Goal: Transaction & Acquisition: Book appointment/travel/reservation

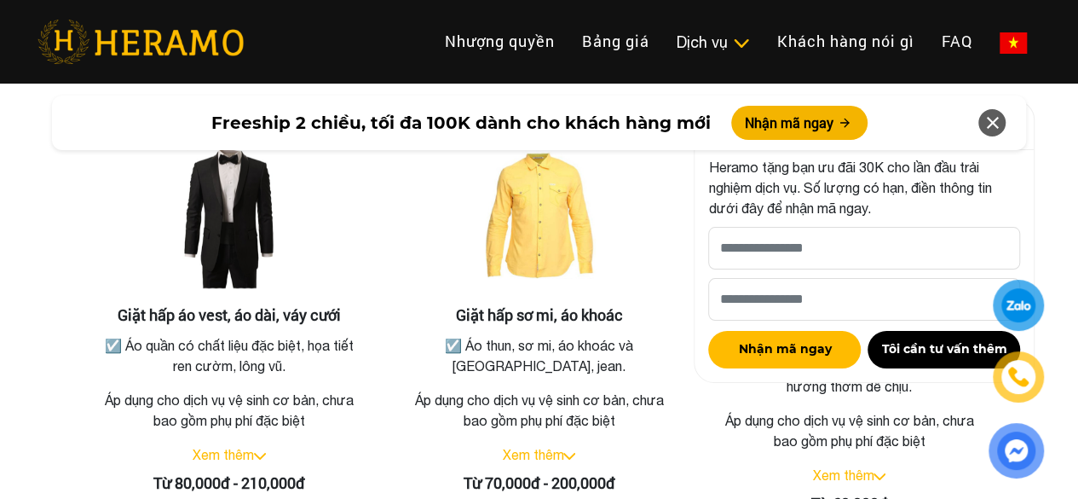
scroll to position [3238, 0]
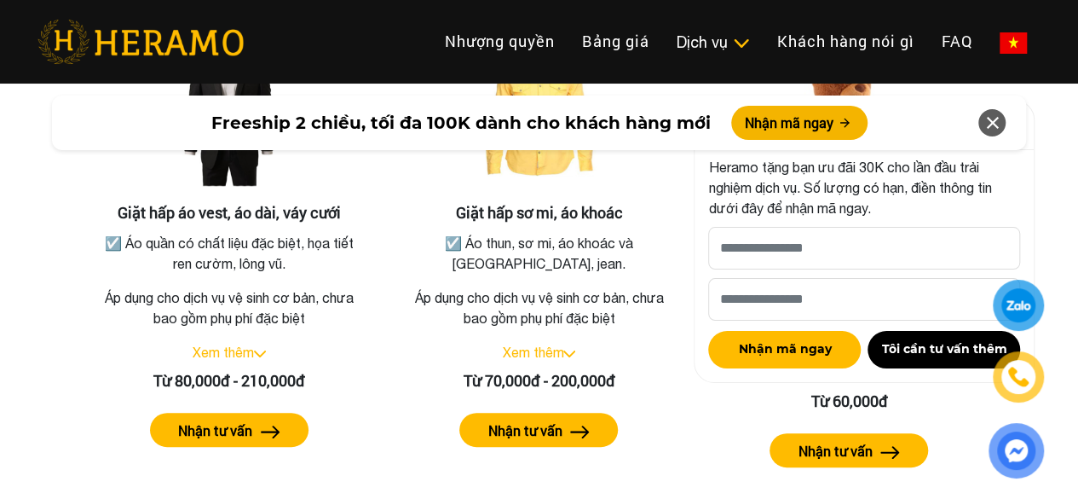
click at [994, 124] on icon at bounding box center [992, 122] width 20 height 31
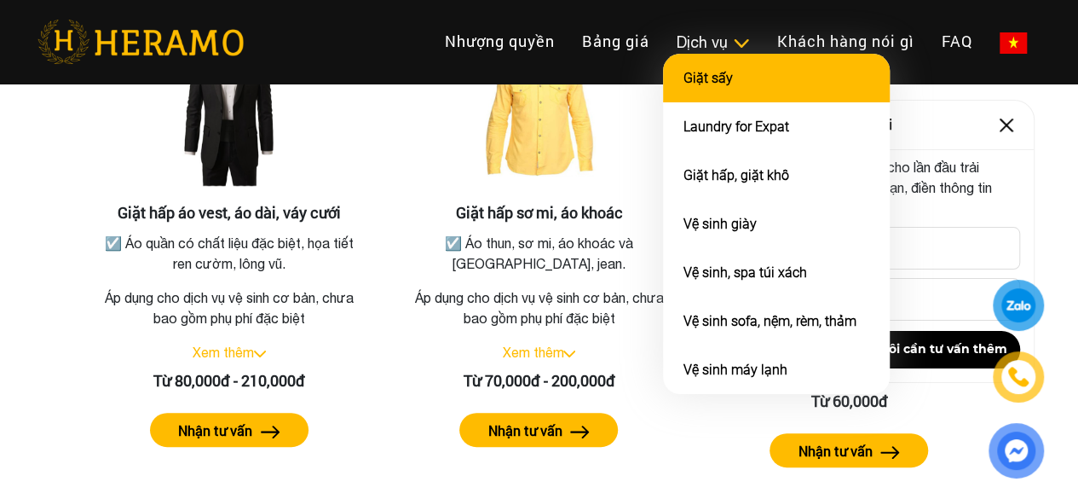
click at [683, 86] on link "Giặt sấy" at bounding box center [707, 78] width 49 height 16
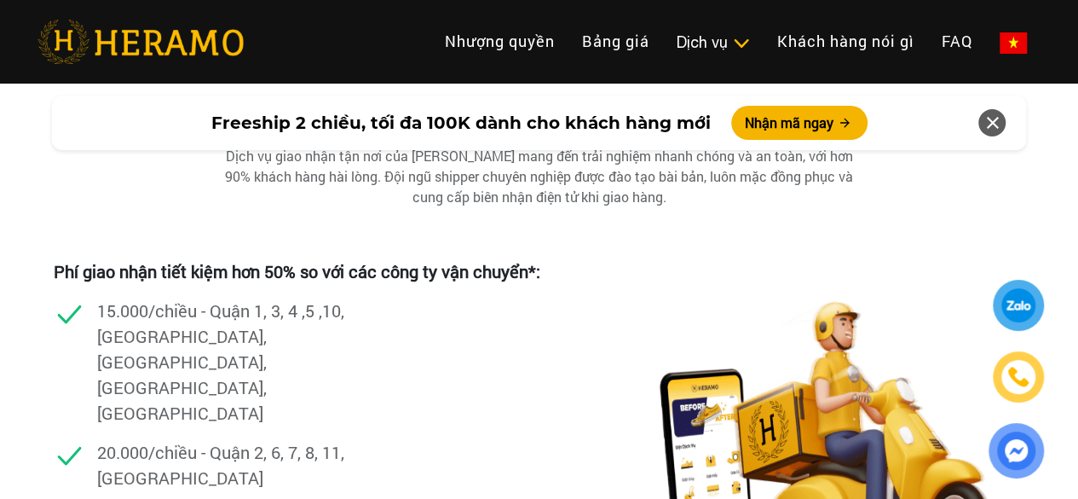
scroll to position [3499, 0]
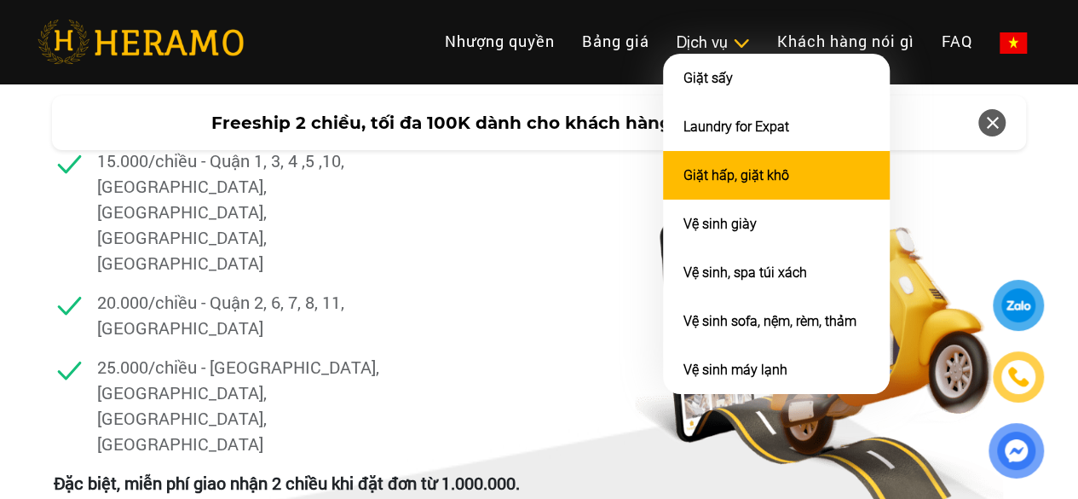
click at [683, 183] on link "Giặt hấp, giặt khô" at bounding box center [736, 175] width 106 height 16
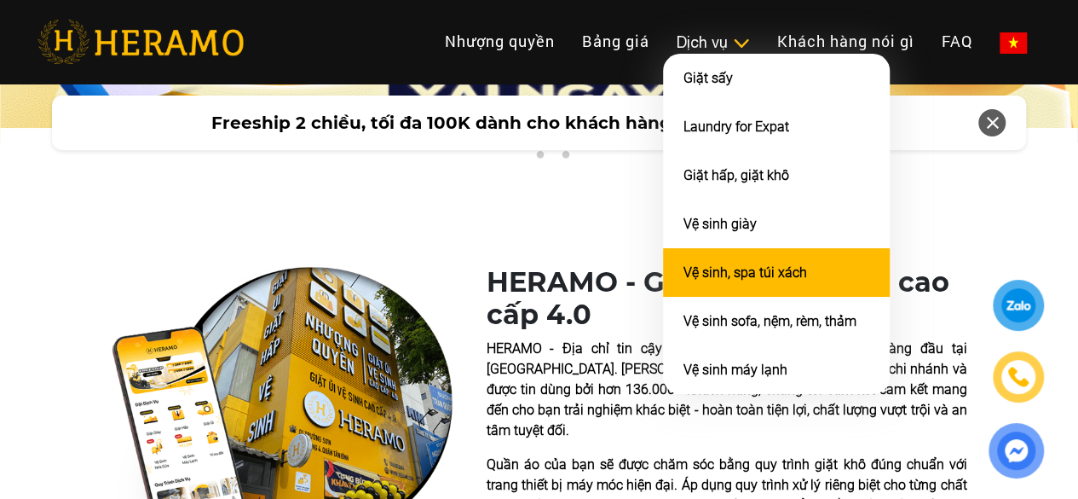
scroll to position [256, 0]
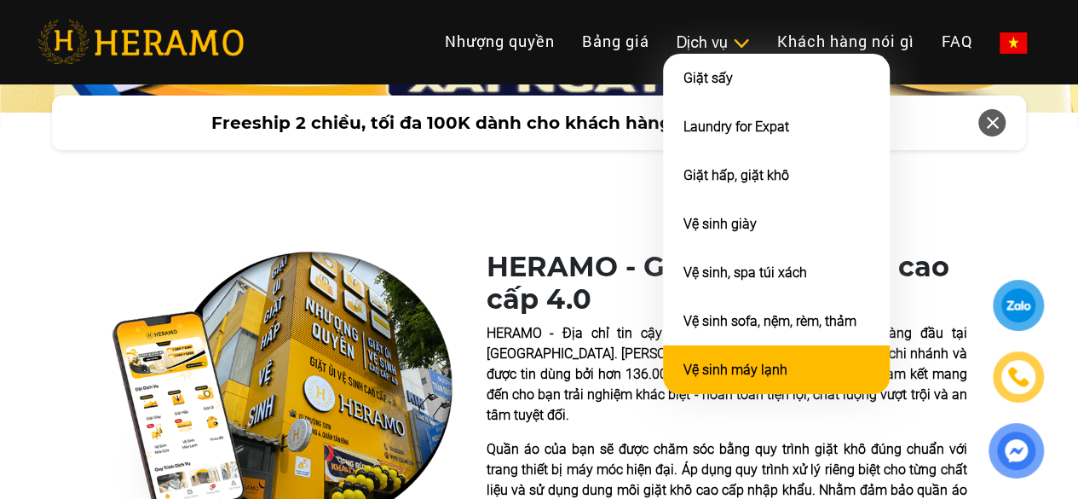
click at [683, 378] on link "Vệ sinh máy lạnh" at bounding box center [735, 369] width 104 height 16
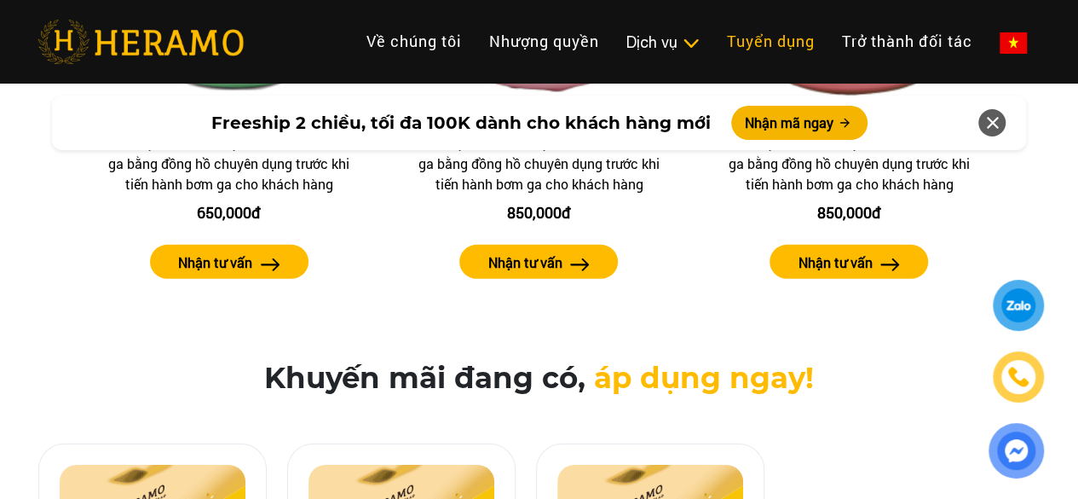
scroll to position [2524, 0]
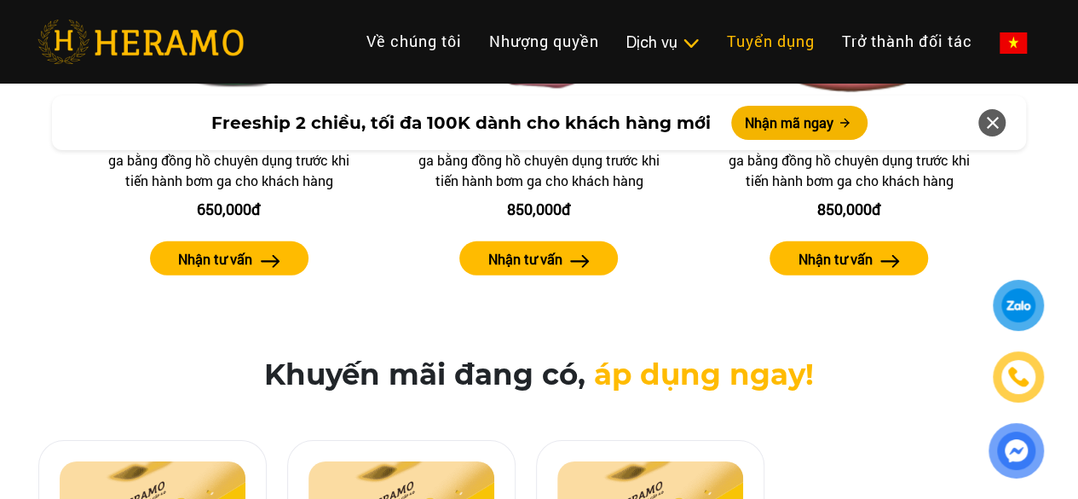
click at [713, 45] on link "Tuyển dụng" at bounding box center [770, 41] width 115 height 37
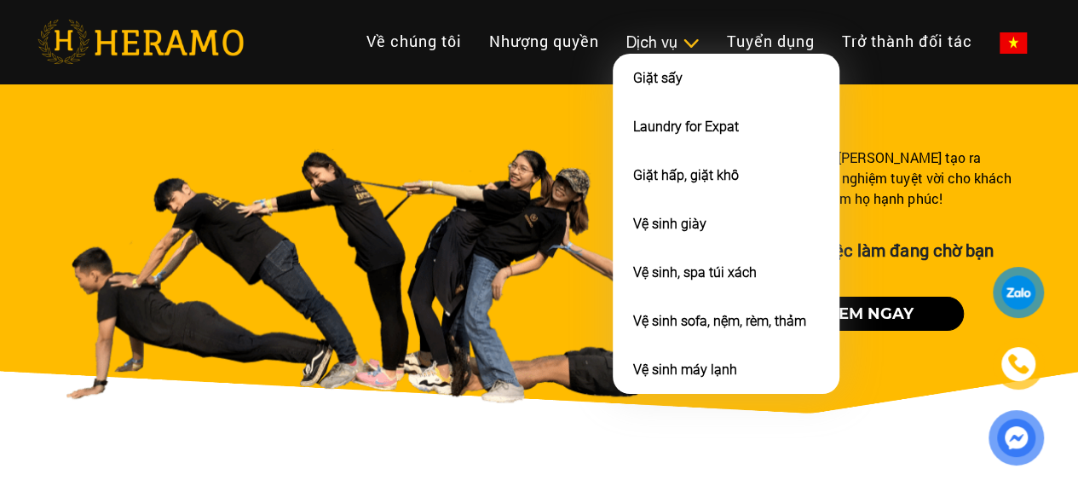
click at [626, 31] on div "Dịch vụ" at bounding box center [662, 42] width 73 height 23
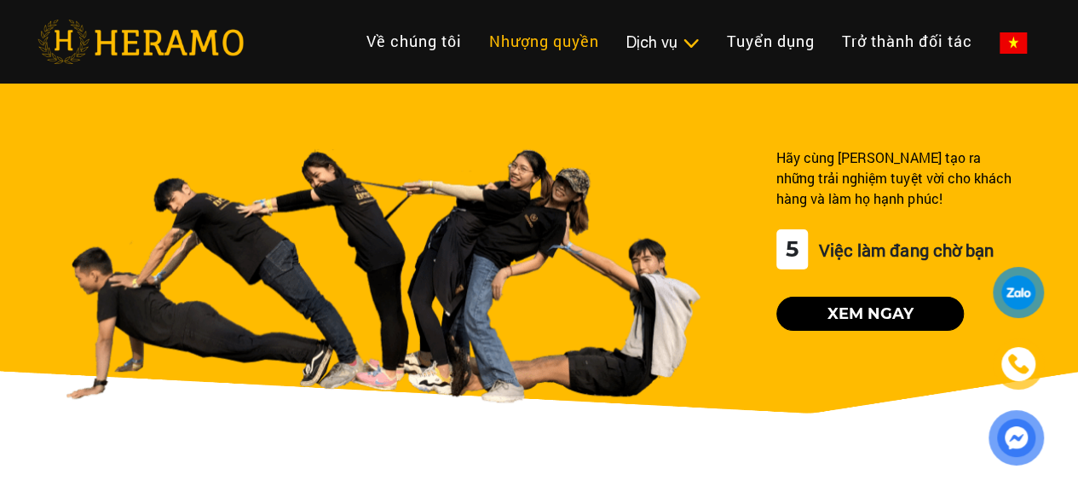
click at [476, 27] on link "Nhượng quyền" at bounding box center [544, 41] width 137 height 37
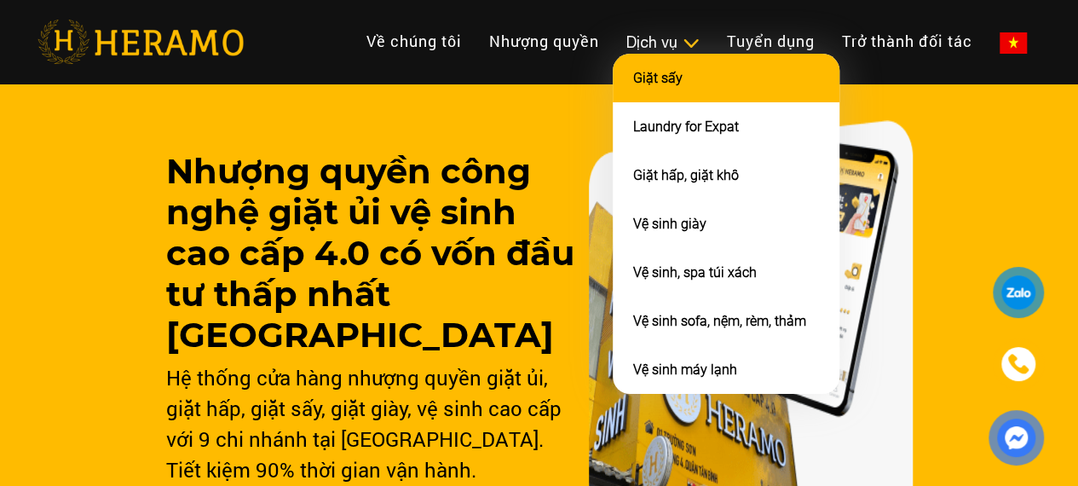
click at [633, 86] on link "Giặt sấy" at bounding box center [657, 78] width 49 height 16
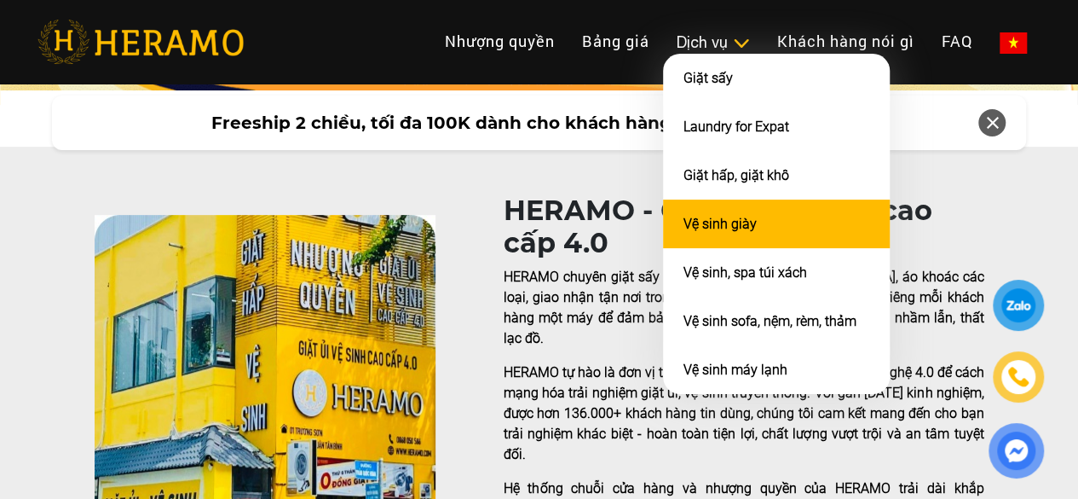
scroll to position [511, 0]
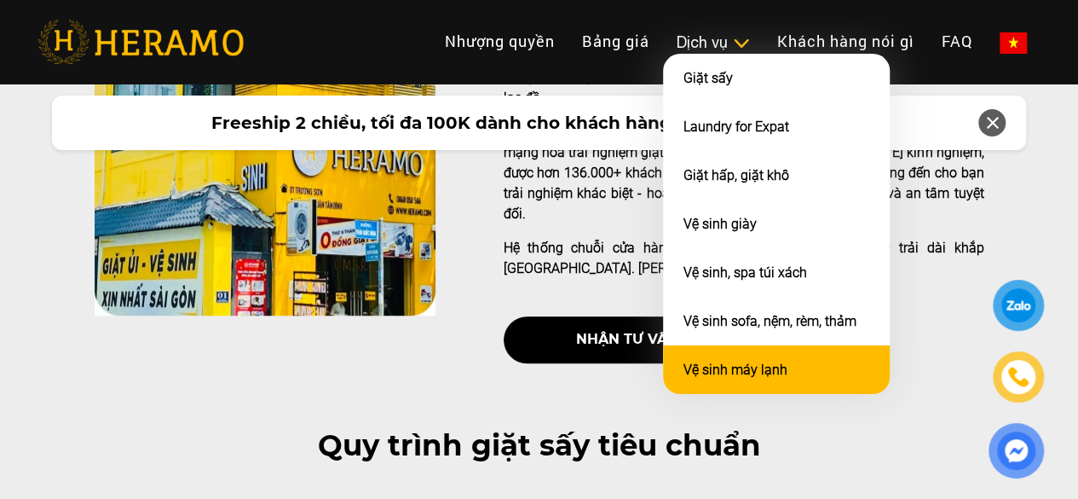
click at [683, 374] on link "Vệ sinh máy lạnh" at bounding box center [735, 369] width 104 height 16
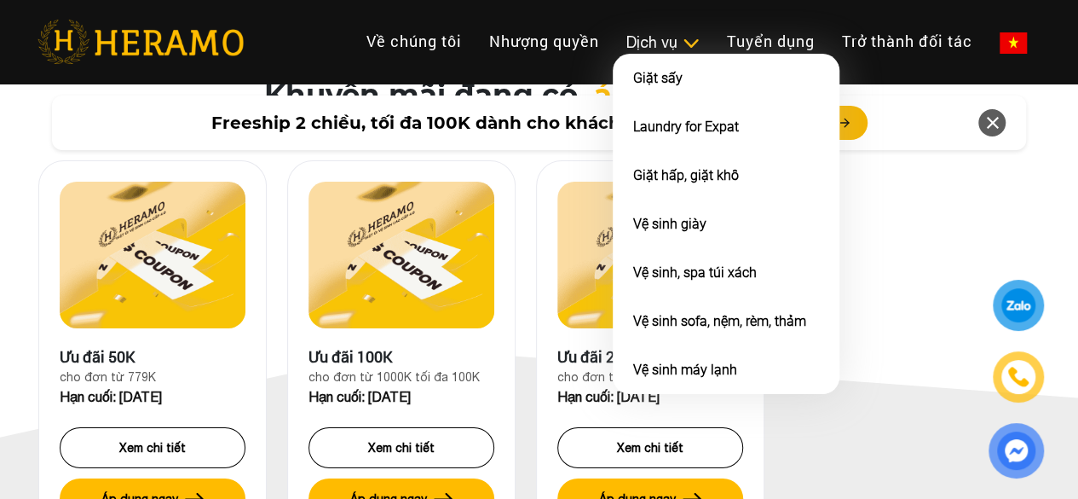
scroll to position [2817, 0]
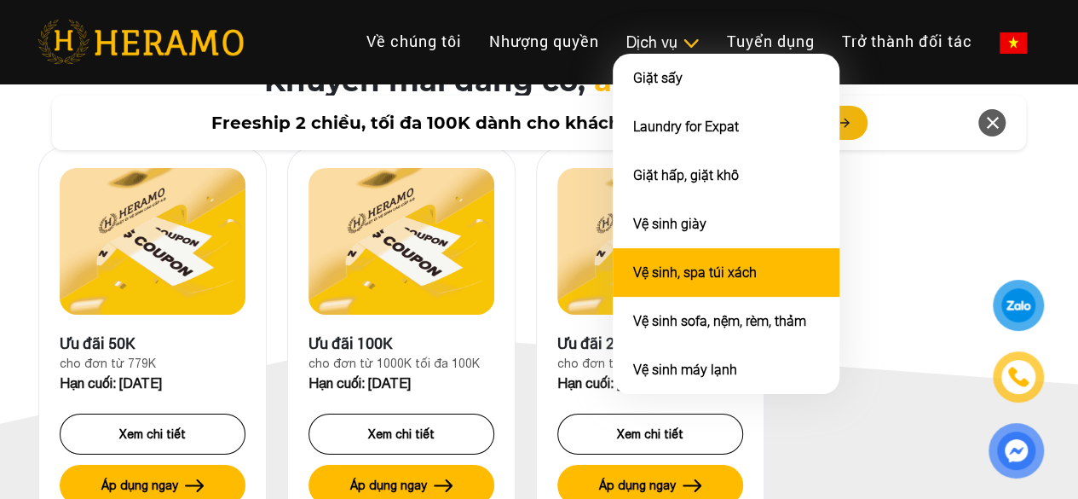
click at [633, 280] on link "Vệ sinh, spa túi xách" at bounding box center [695, 272] width 124 height 16
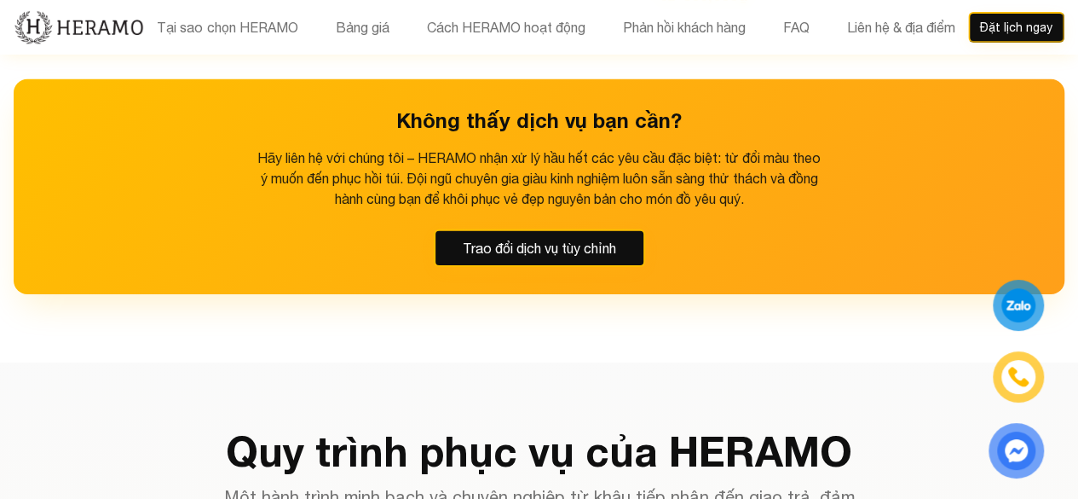
scroll to position [2562, 0]
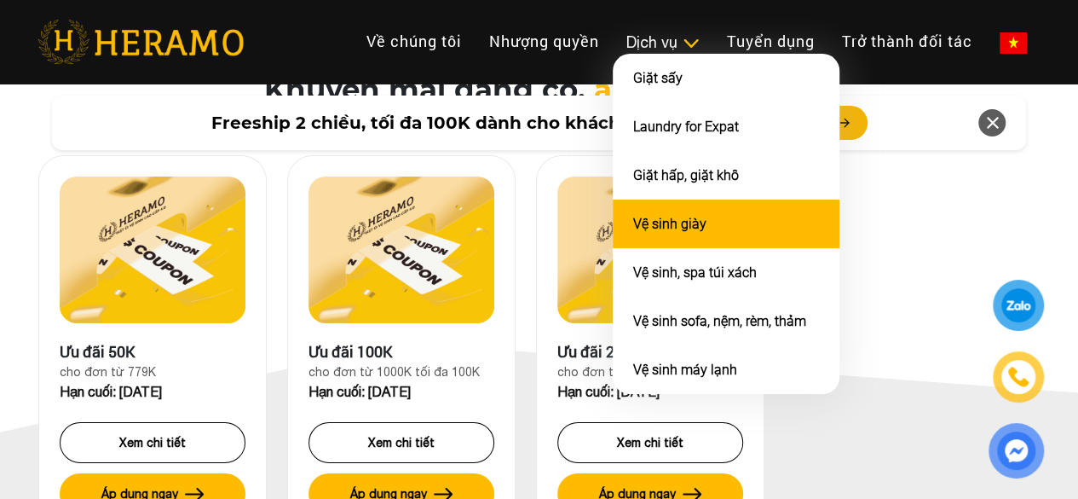
scroll to position [2817, 0]
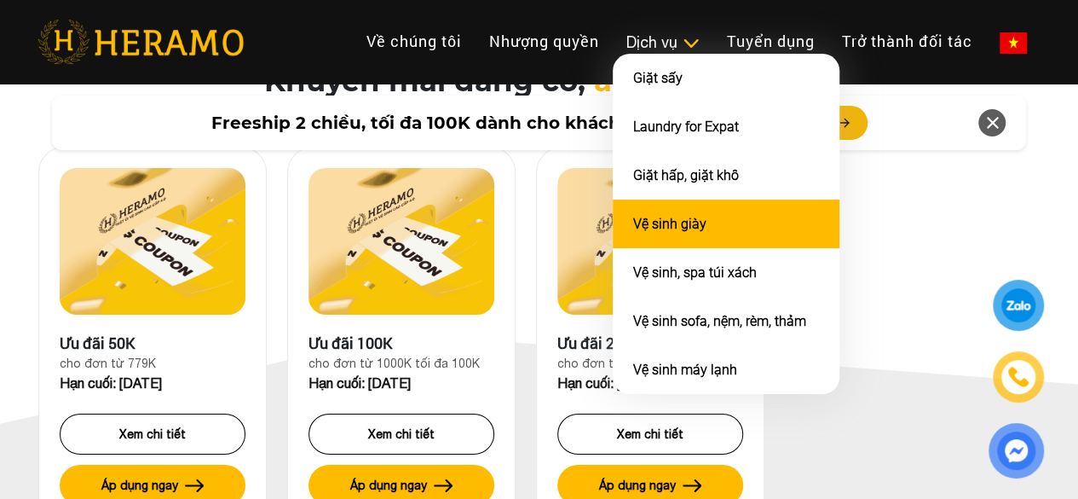
click at [613, 243] on li "Vệ sinh giày" at bounding box center [726, 223] width 227 height 49
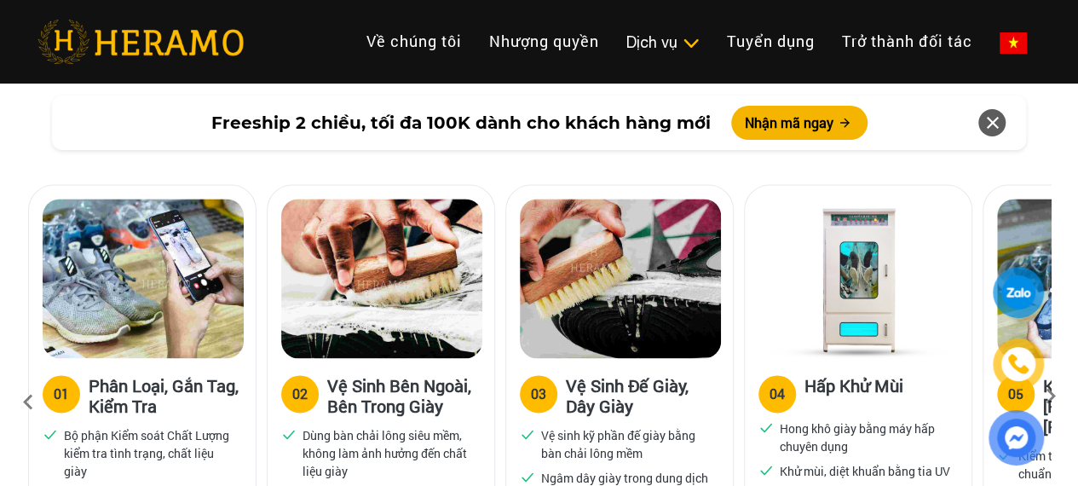
scroll to position [1108, 0]
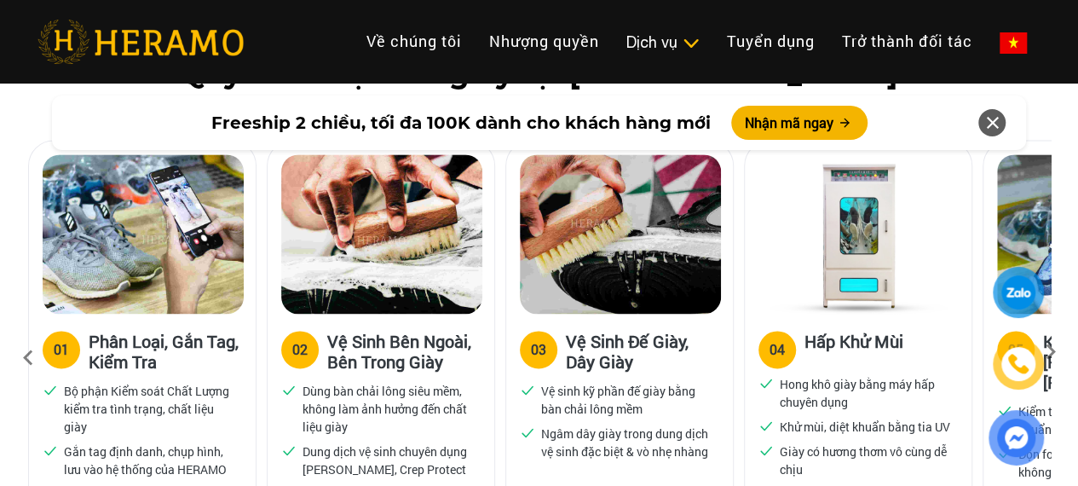
click at [395, 124] on span "Freeship 2 chiều, tối đa 100K dành cho khách hàng mới" at bounding box center [460, 123] width 499 height 26
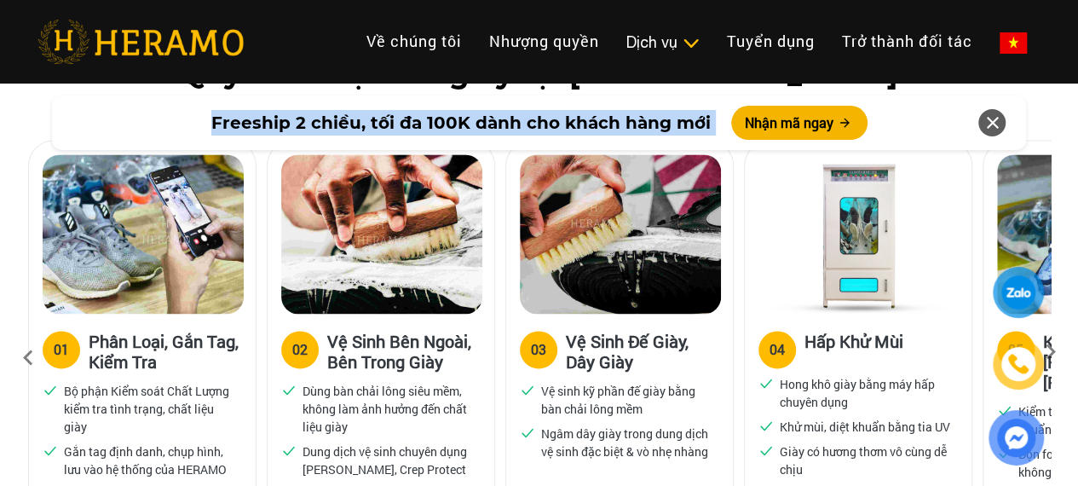
click at [395, 124] on span "Freeship 2 chiều, tối đa 100K dành cho khách hàng mới" at bounding box center [460, 123] width 499 height 26
click at [499, 124] on span "Freeship 2 chiều, tối đa 100K dành cho khách hàng mới" at bounding box center [460, 123] width 499 height 26
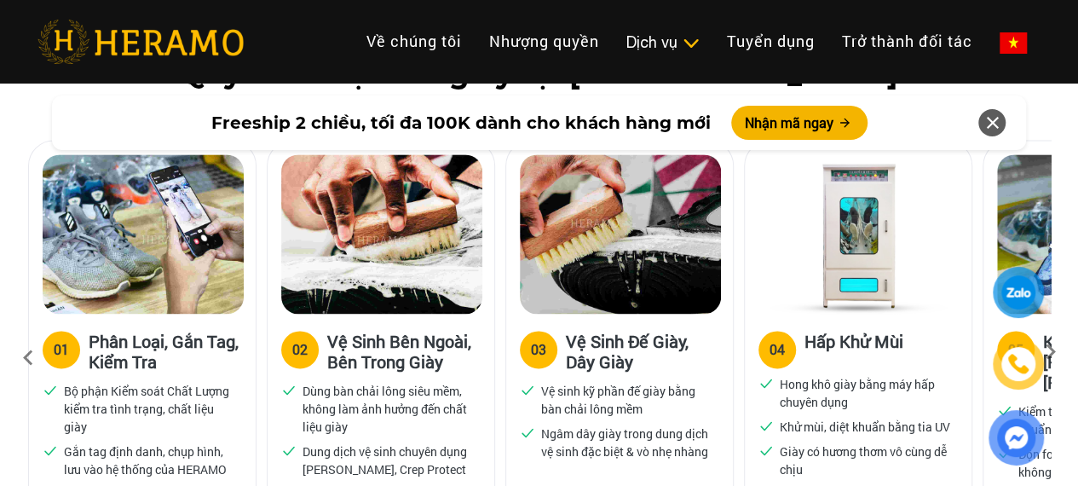
click at [532, 124] on span "Freeship 2 chiều, tối đa 100K dành cho khách hàng mới" at bounding box center [460, 123] width 499 height 26
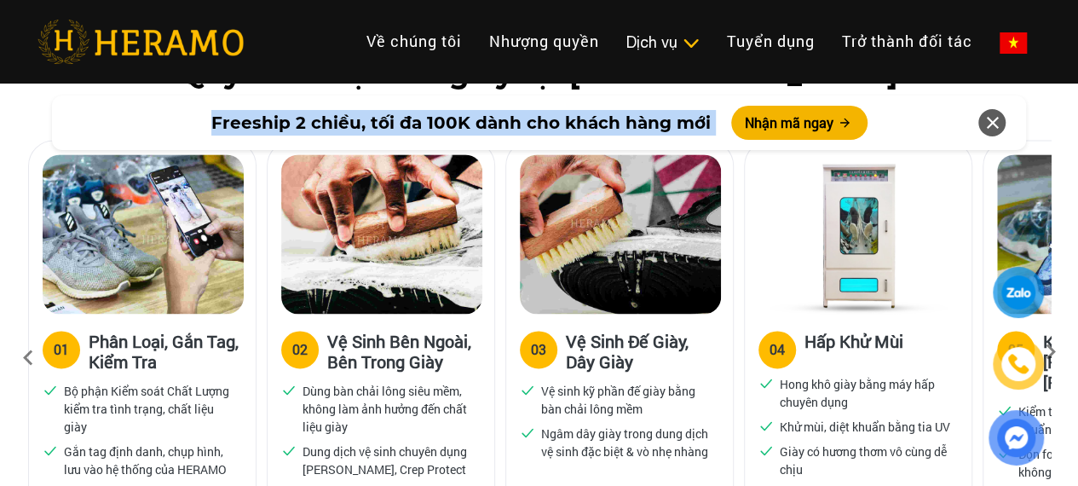
click at [532, 124] on span "Freeship 2 chiều, tối đa 100K dành cho khách hàng mới" at bounding box center [460, 123] width 499 height 26
click at [578, 125] on span "Freeship 2 chiều, tối đa 100K dành cho khách hàng mới" at bounding box center [460, 123] width 499 height 26
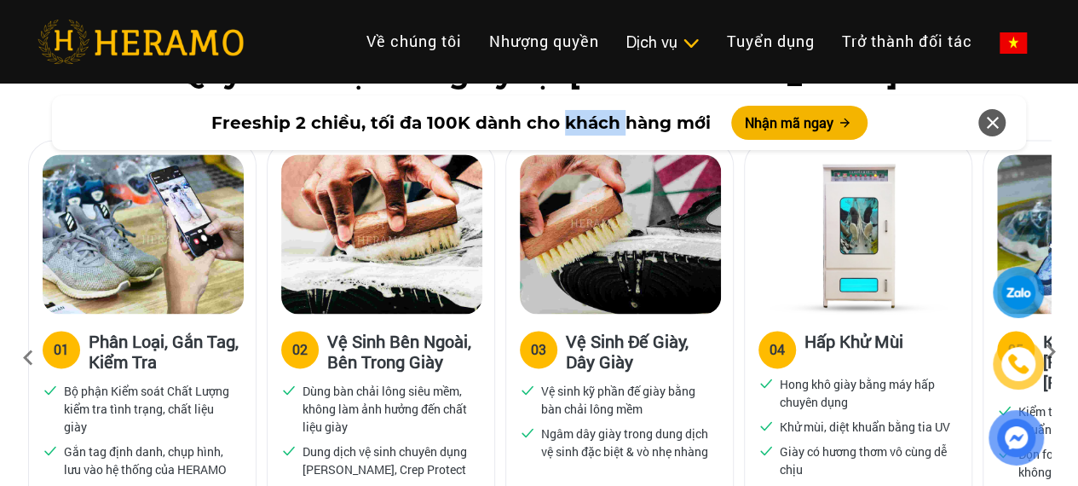
click at [578, 125] on span "Freeship 2 chiều, tối đa 100K dành cho khách hàng mới" at bounding box center [460, 123] width 499 height 26
click at [505, 123] on span "Freeship 2 chiều, tối đa 100K dành cho khách hàng mới" at bounding box center [460, 123] width 499 height 26
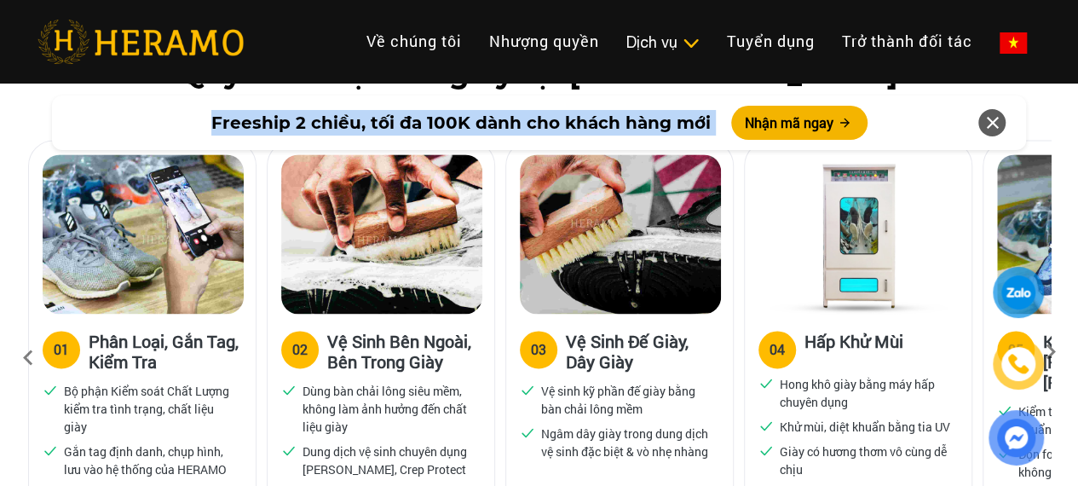
click at [505, 123] on span "Freeship 2 chiều, tối đa 100K dành cho khách hàng mới" at bounding box center [460, 123] width 499 height 26
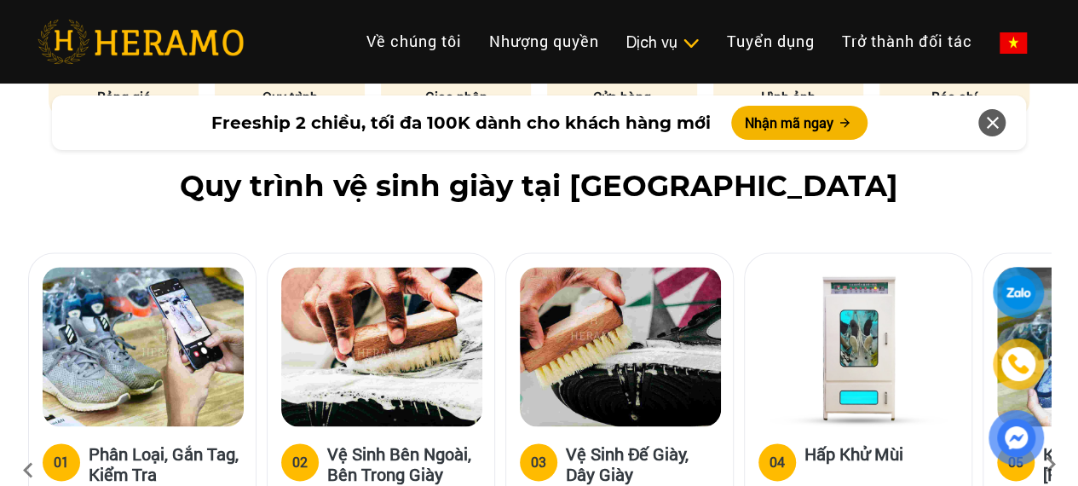
scroll to position [1023, 0]
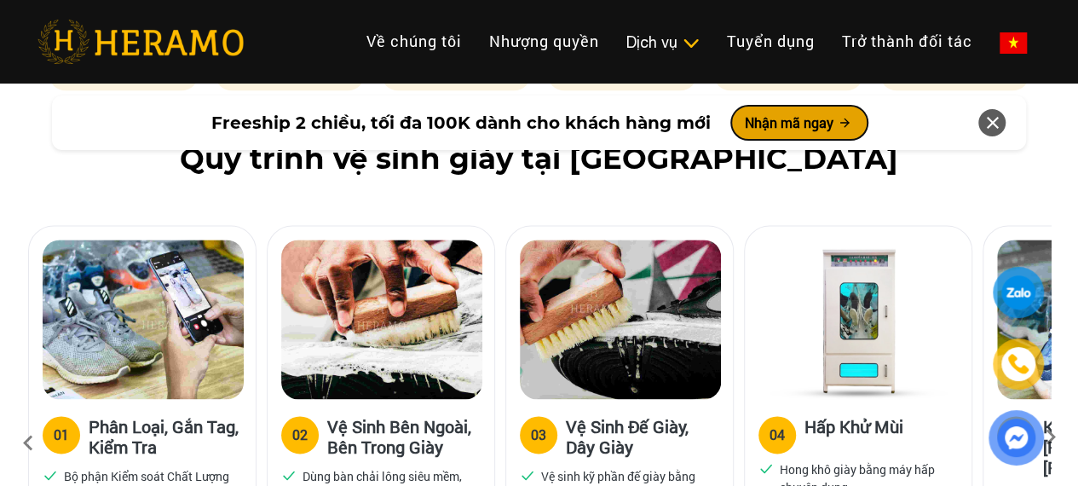
click at [818, 127] on button "Nhận mã ngay" at bounding box center [799, 123] width 136 height 34
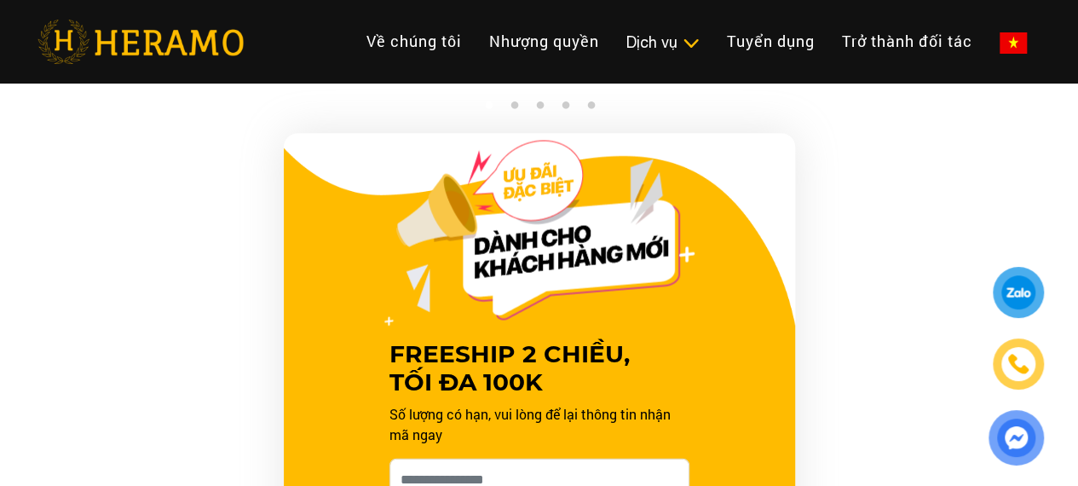
scroll to position [1717, 0]
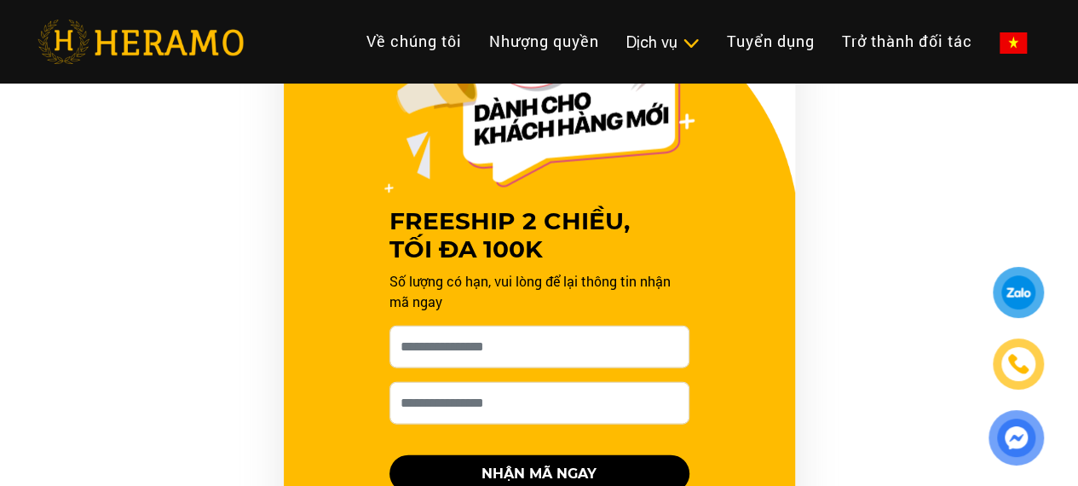
click at [745, 330] on div "FREESHIP 2 CHIỀU, TỐI ĐA 100K Số lượng có hạn, vui lòng để lại thông tin nhận m…" at bounding box center [539, 308] width 511 height 614
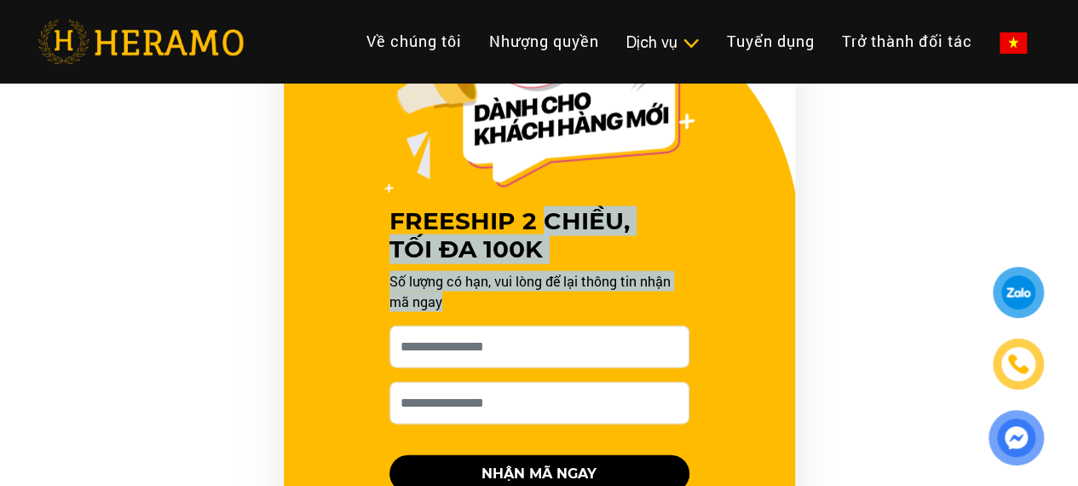
drag, startPoint x: 640, startPoint y: 278, endPoint x: 651, endPoint y: 298, distance: 23.3
click at [650, 298] on div "FREESHIP 2 CHIỀU, TỐI ĐA 100K Số lượng có hạn, vui lòng để lại thông tin nhận m…" at bounding box center [539, 274] width 341 height 478
click at [706, 303] on div "FREESHIP 2 CHIỀU, TỐI ĐA 100K Số lượng có hạn, vui lòng để lại thông tin nhận m…" at bounding box center [539, 274] width 341 height 478
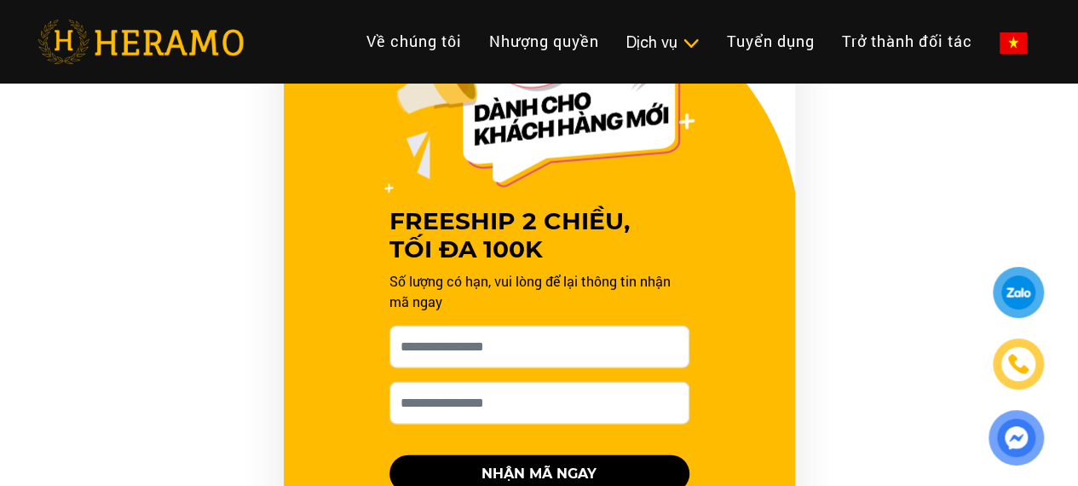
click at [470, 210] on h3 "FREESHIP 2 CHIỀU, TỐI ĐA 100K" at bounding box center [539, 235] width 300 height 57
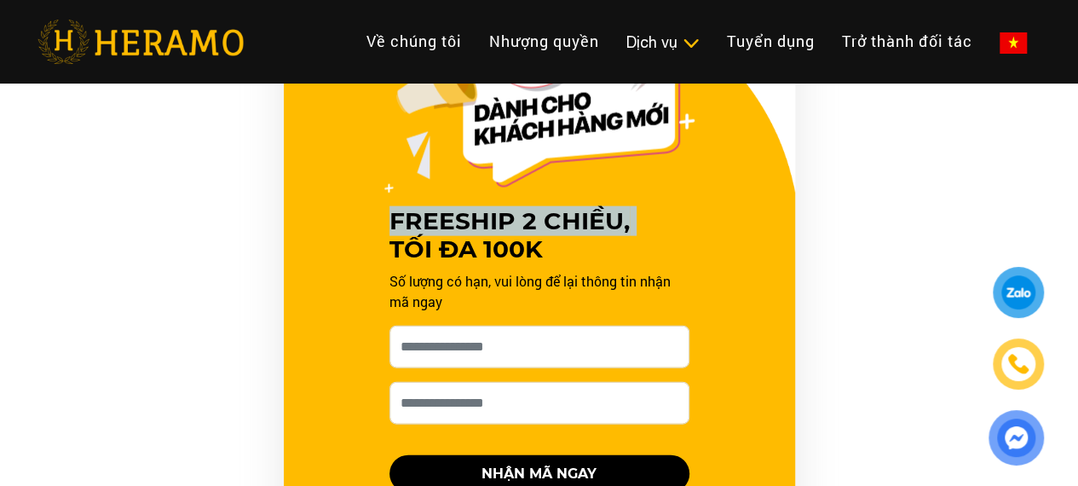
click at [470, 210] on h3 "FREESHIP 2 CHIỀU, TỐI ĐA 100K" at bounding box center [539, 235] width 300 height 57
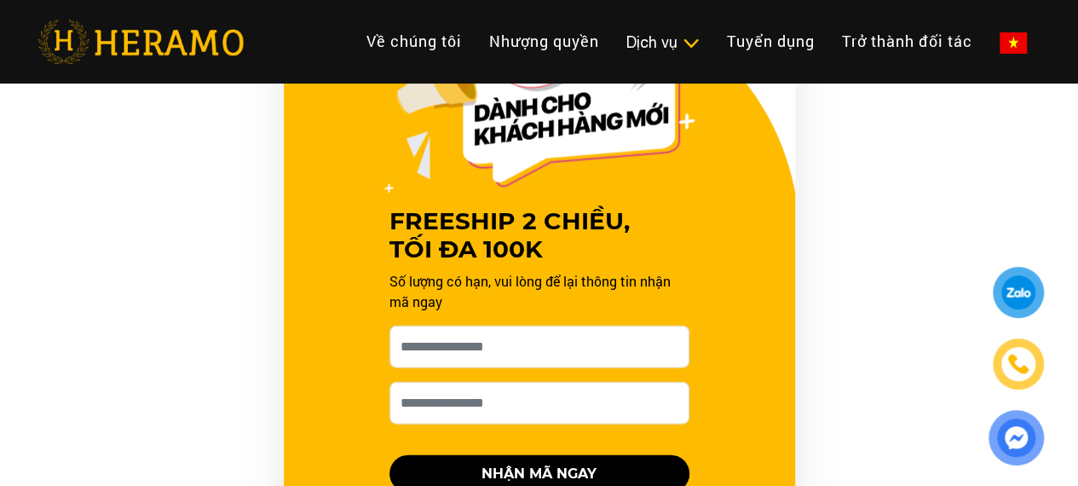
click at [523, 257] on h3 "FREESHIP 2 CHIỀU, TỐI ĐA 100K" at bounding box center [539, 235] width 300 height 57
drag, startPoint x: 545, startPoint y: 252, endPoint x: 378, endPoint y: 225, distance: 169.2
click at [378, 225] on div "FREESHIP 2 CHIỀU, TỐI ĐA 100K Số lượng có hạn, vui lòng để lại thông tin nhận m…" at bounding box center [539, 274] width 341 height 478
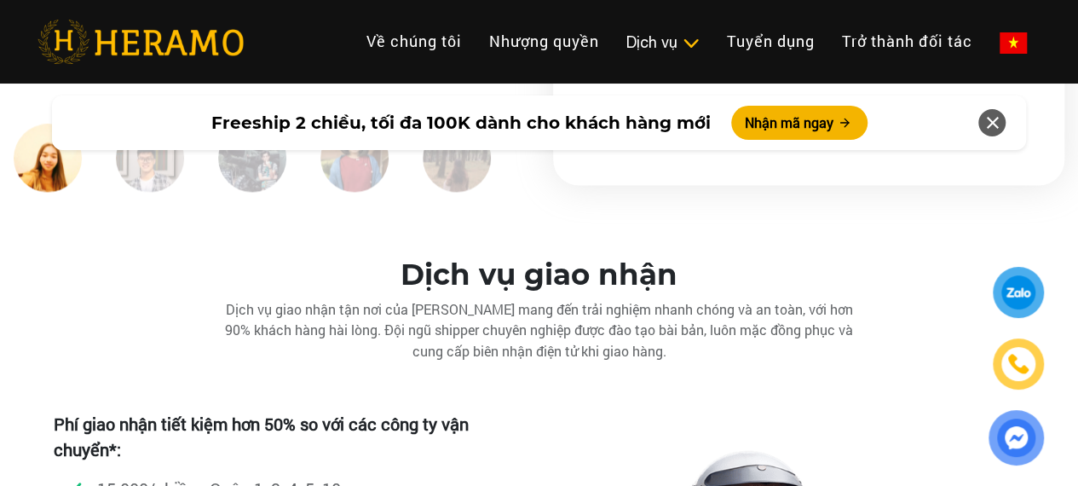
scroll to position [4615, 0]
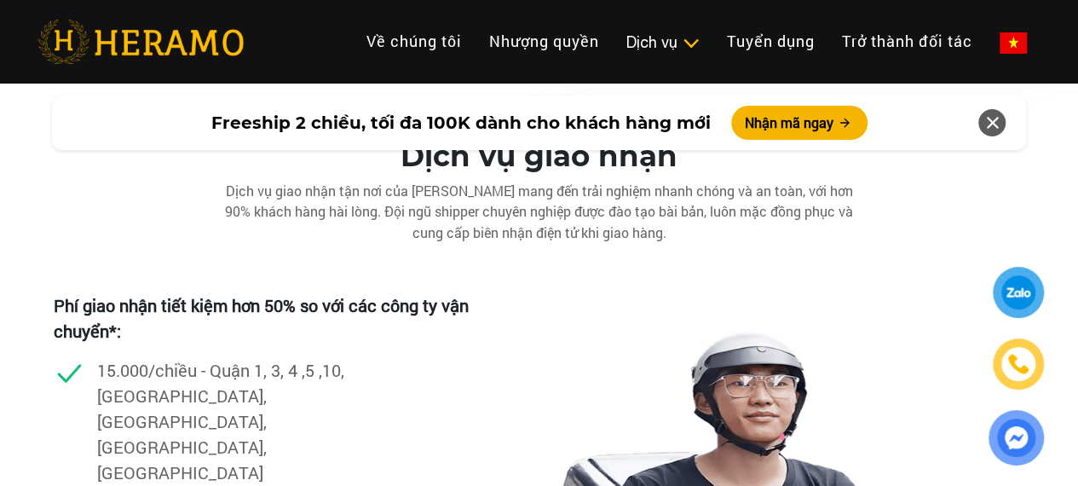
click at [453, 226] on div "Dịch vụ giao nhận tận nơi của [PERSON_NAME] mang đến trải nghiệm nhanh chóng và…" at bounding box center [540, 211] width 682 height 61
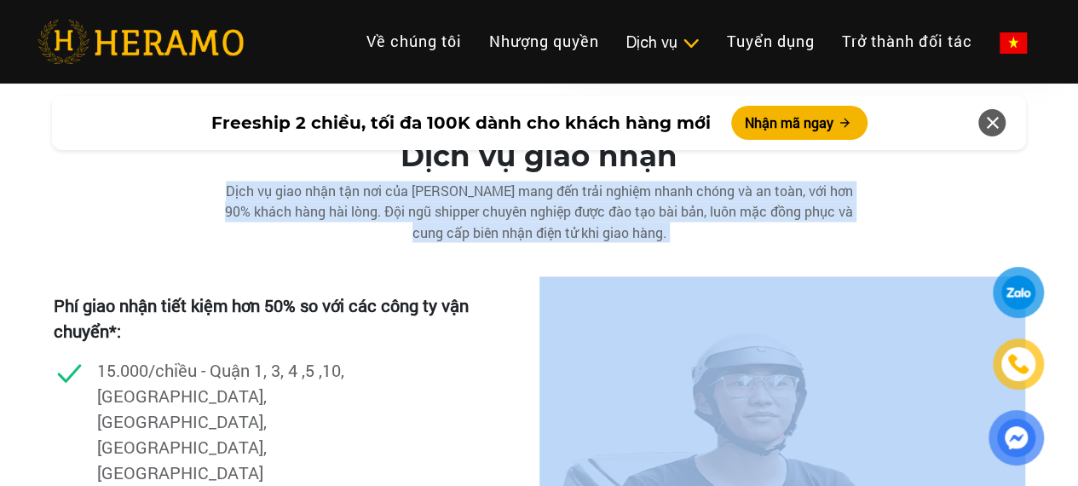
click at [453, 226] on div "Dịch vụ giao nhận tận nơi của [PERSON_NAME] mang đến trải nghiệm nhanh chóng và…" at bounding box center [540, 211] width 682 height 61
click at [452, 230] on div "Dịch vụ giao nhận tận nơi của [PERSON_NAME] mang đến trải nghiệm nhanh chóng và…" at bounding box center [540, 211] width 682 height 61
click at [556, 233] on div "Dịch vụ giao nhận tận nơi của [PERSON_NAME] mang đến trải nghiệm nhanh chóng và…" at bounding box center [540, 211] width 682 height 61
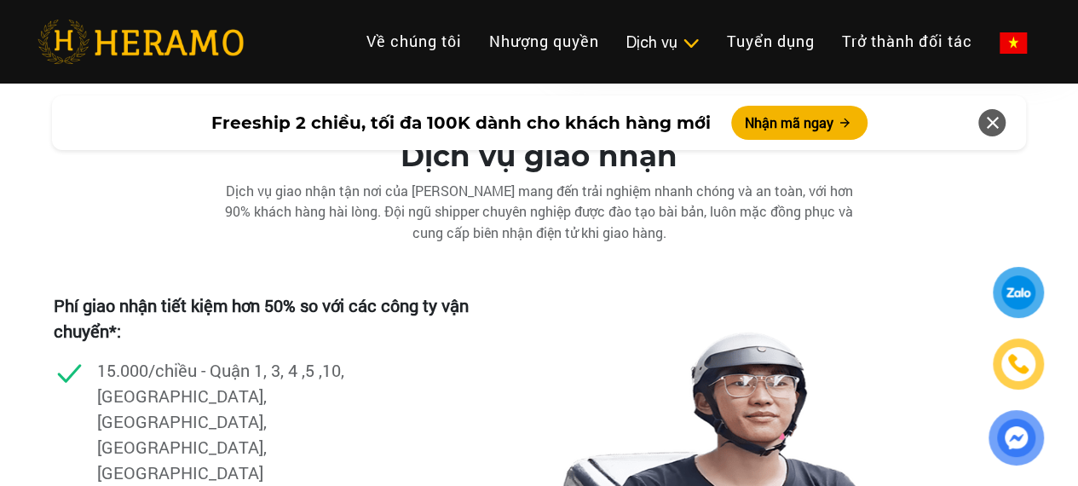
click at [563, 174] on h2 "Dịch vụ giao nhận" at bounding box center [539, 156] width 1078 height 35
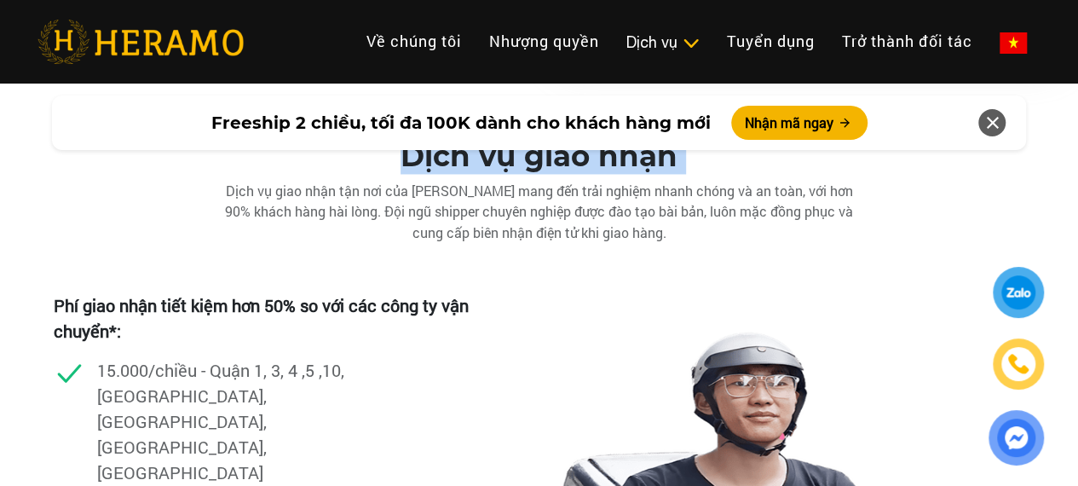
click at [563, 174] on h2 "Dịch vụ giao nhận" at bounding box center [539, 156] width 1078 height 35
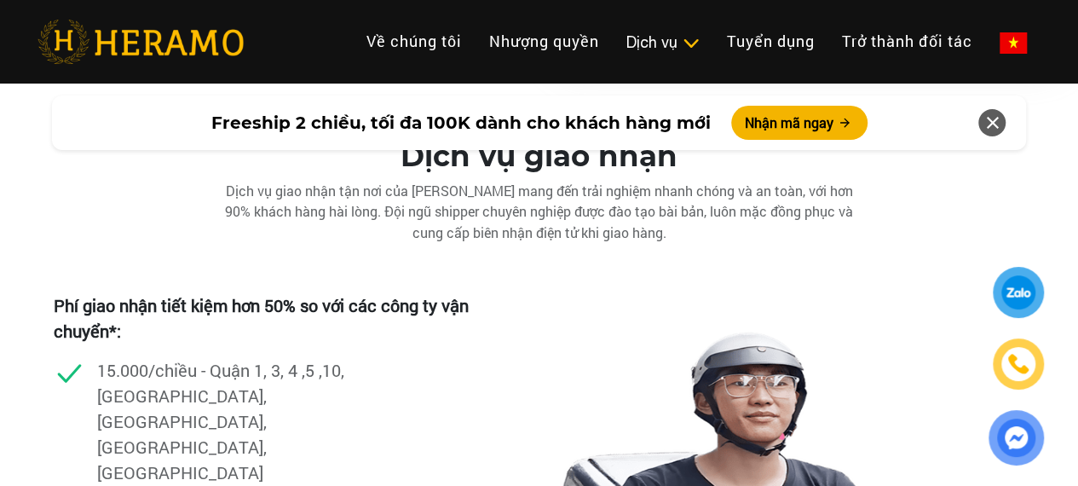
click at [520, 242] on div "Dịch vụ giao nhận tận nơi của [PERSON_NAME] mang đến trải nghiệm nhanh chóng và…" at bounding box center [540, 211] width 682 height 61
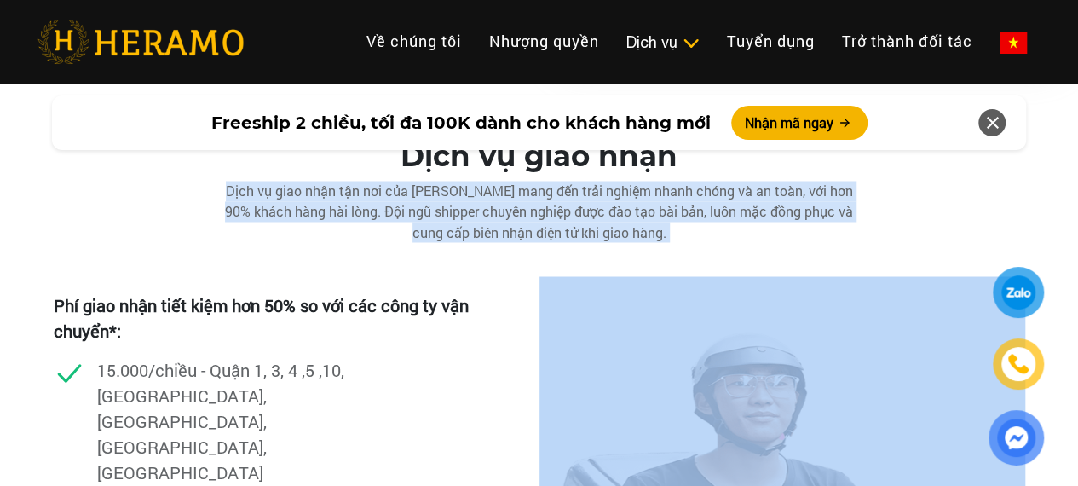
click at [520, 242] on div "Dịch vụ giao nhận tận nơi của [PERSON_NAME] mang đến trải nghiệm nhanh chóng và…" at bounding box center [540, 211] width 682 height 61
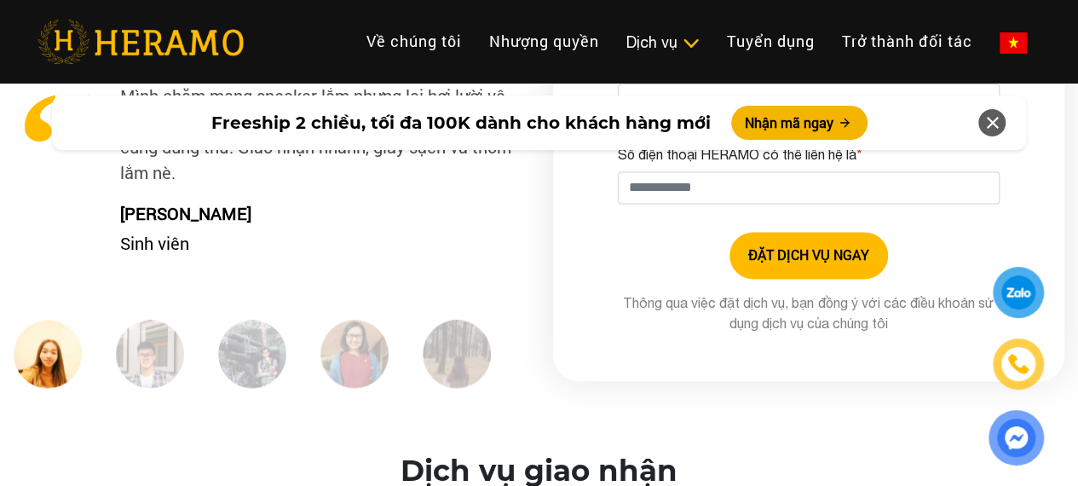
scroll to position [4274, 0]
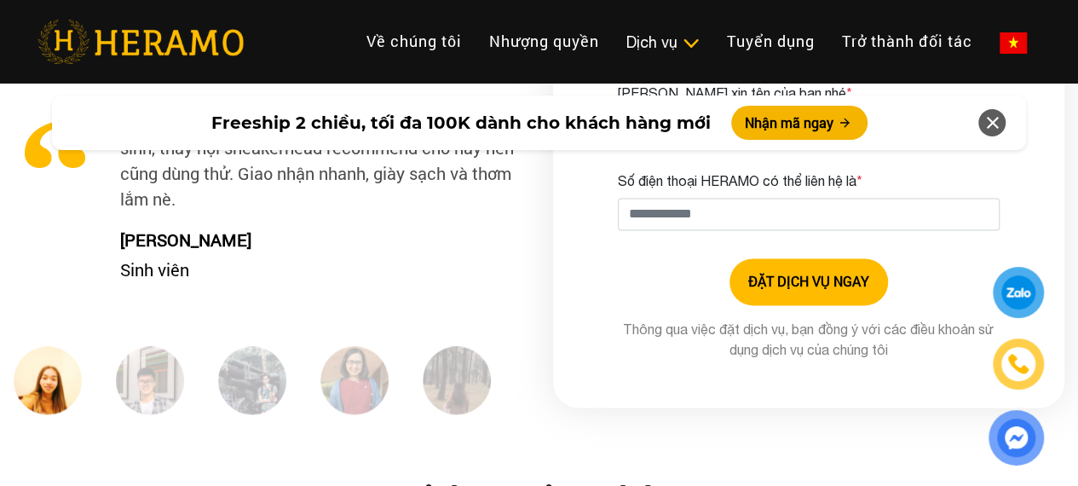
click at [145, 414] on img at bounding box center [150, 380] width 68 height 68
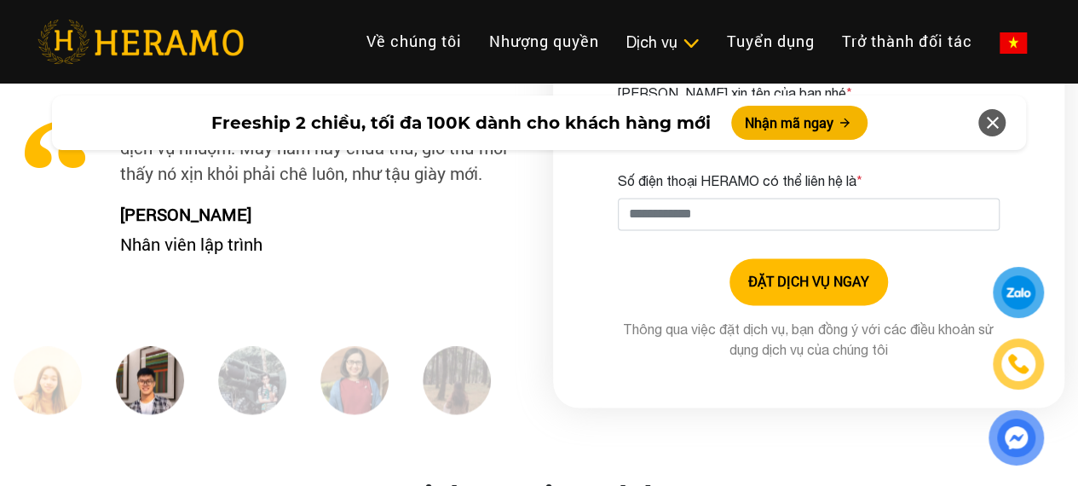
click at [237, 414] on img at bounding box center [252, 380] width 68 height 68
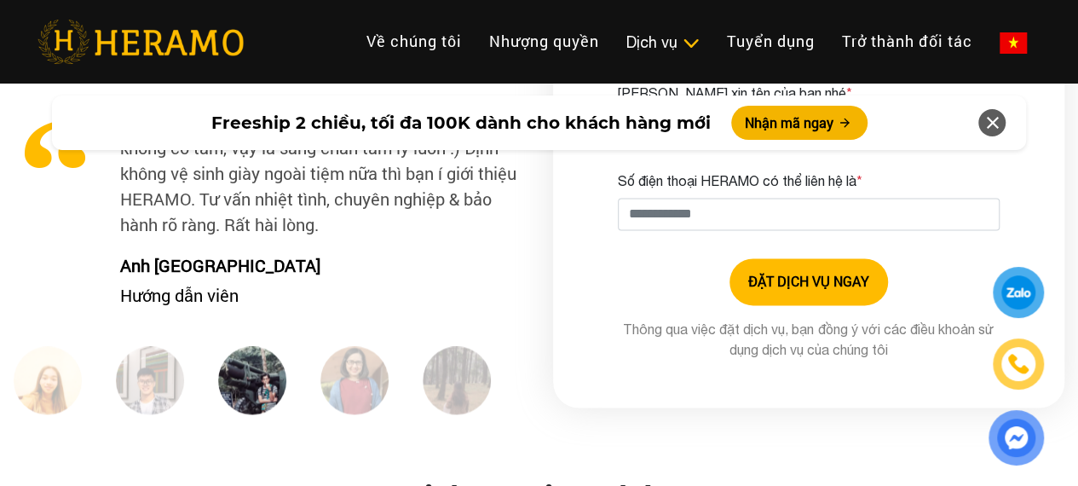
click at [344, 414] on img at bounding box center [354, 380] width 68 height 68
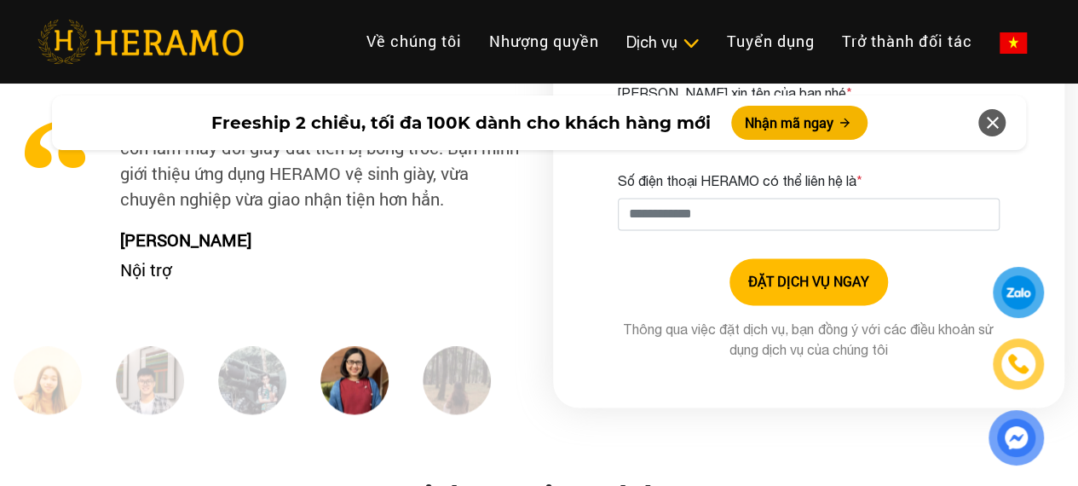
click at [457, 414] on img at bounding box center [457, 380] width 68 height 68
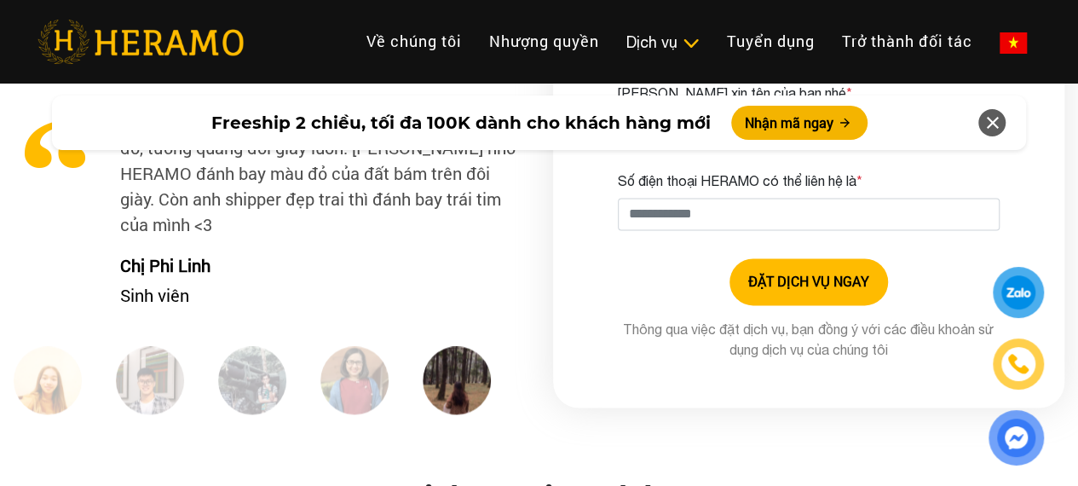
click at [372, 414] on img at bounding box center [354, 380] width 68 height 68
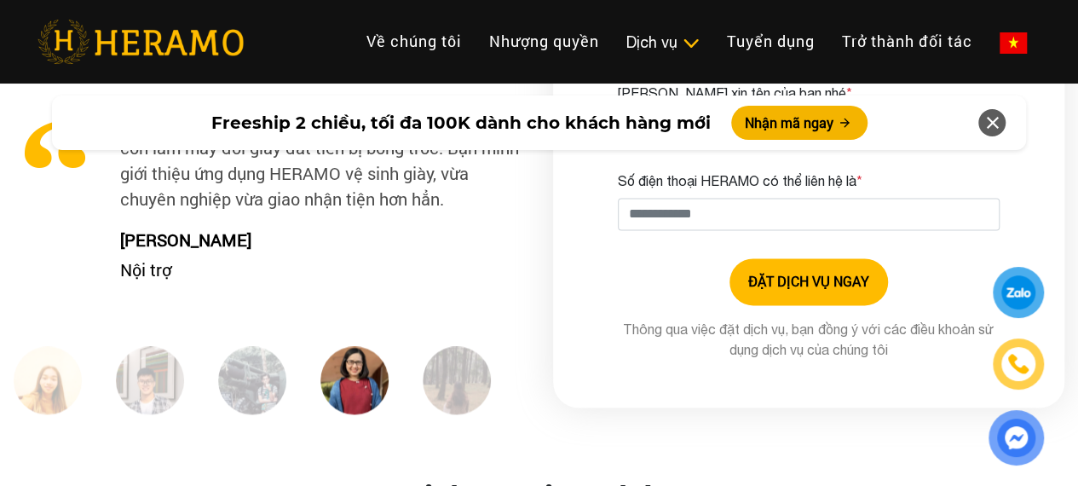
click at [283, 414] on img at bounding box center [252, 380] width 68 height 68
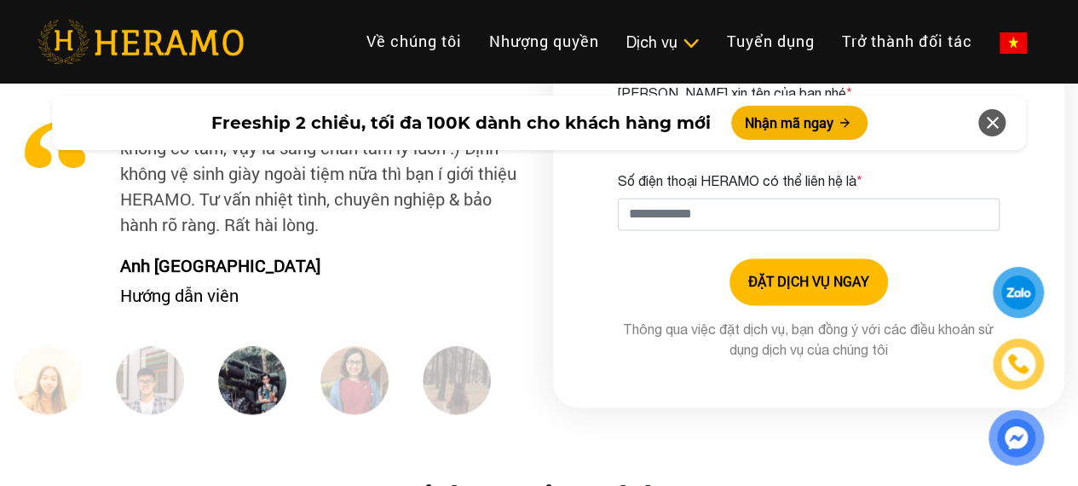
click at [169, 414] on img at bounding box center [150, 380] width 68 height 68
click at [51, 414] on img at bounding box center [48, 380] width 68 height 68
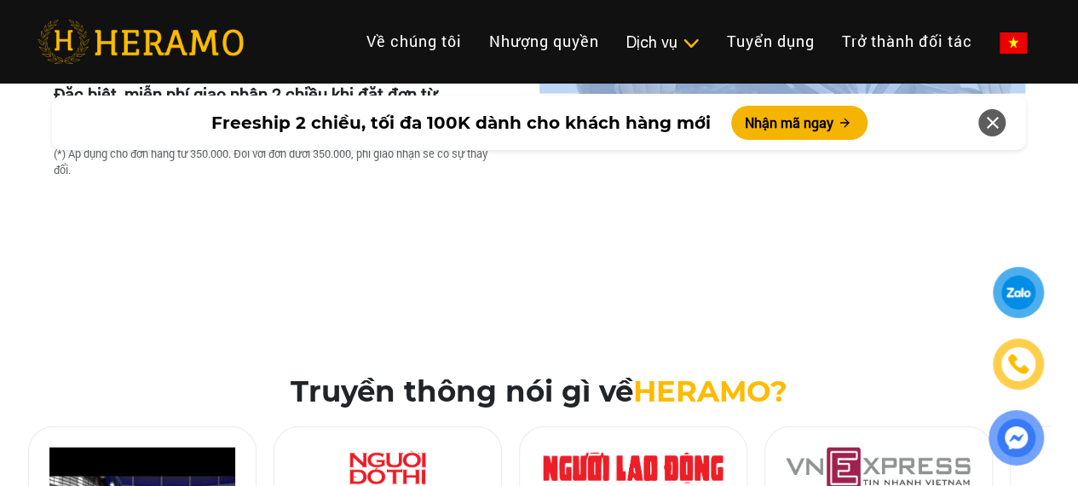
scroll to position [5211, 0]
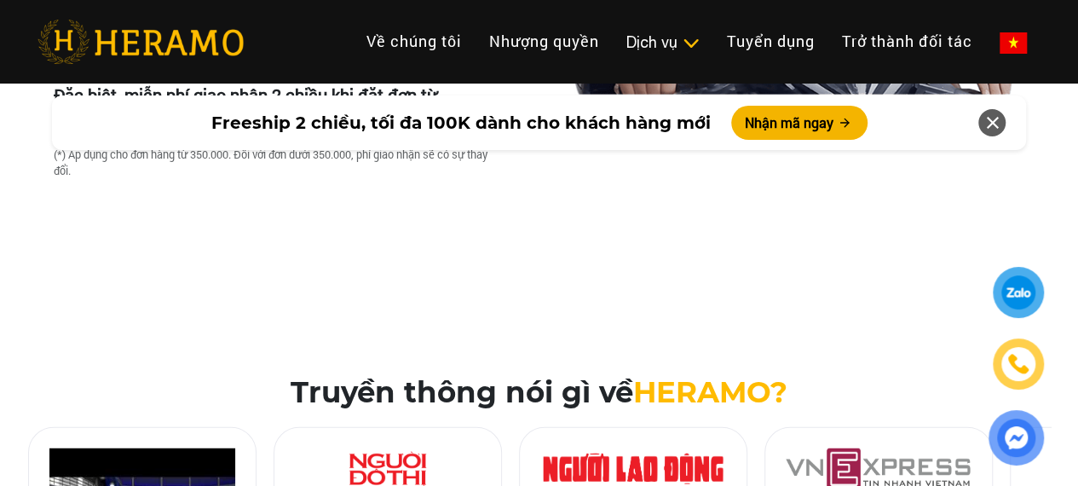
click at [458, 375] on h2 "Truyền thông nói gì về [GEOGRAPHIC_DATA]?" at bounding box center [539, 392] width 1051 height 35
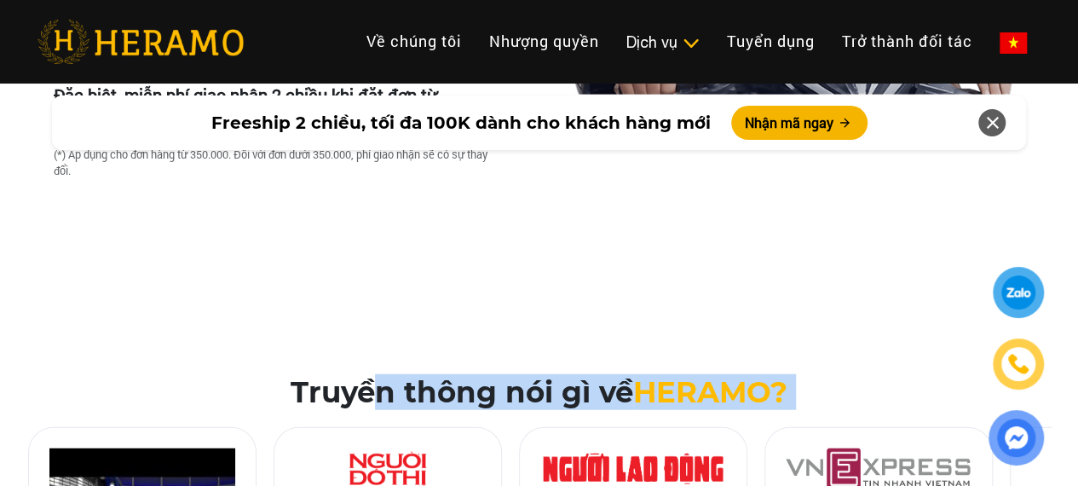
click at [458, 375] on h2 "Truyền thông nói gì về [GEOGRAPHIC_DATA]?" at bounding box center [539, 392] width 1051 height 35
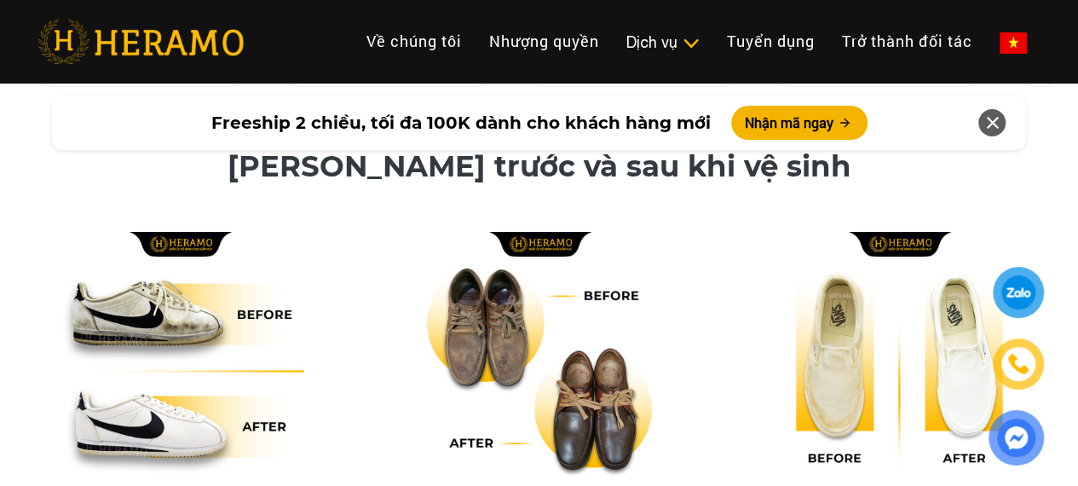
scroll to position [5808, 0]
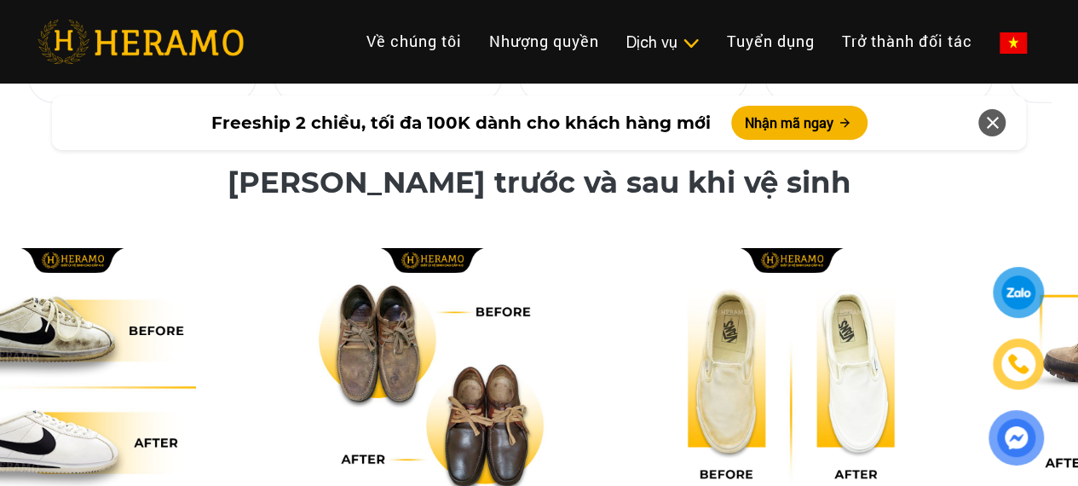
drag, startPoint x: 564, startPoint y: 340, endPoint x: 456, endPoint y: 347, distance: 108.4
click at [456, 347] on img at bounding box center [431, 372] width 249 height 249
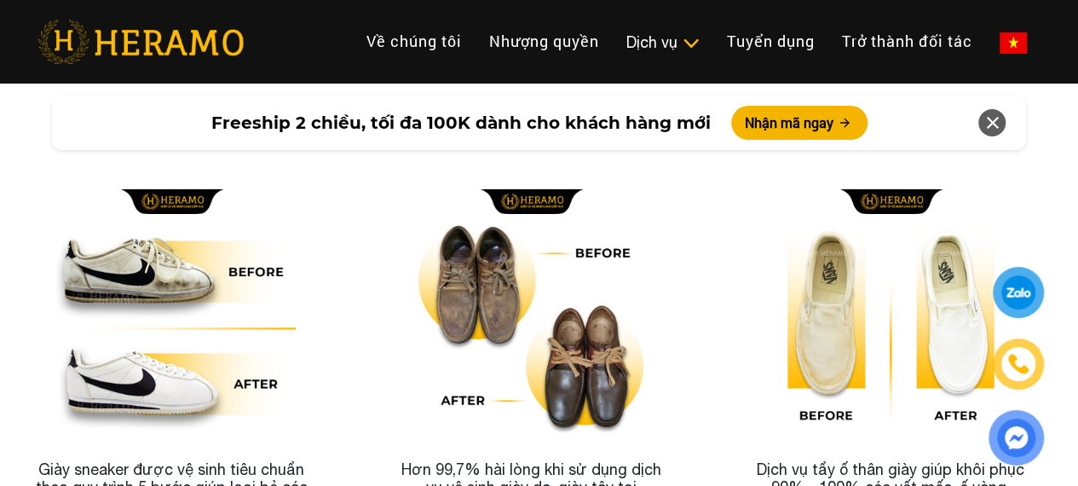
drag, startPoint x: 537, startPoint y: 343, endPoint x: 318, endPoint y: 342, distance: 219.0
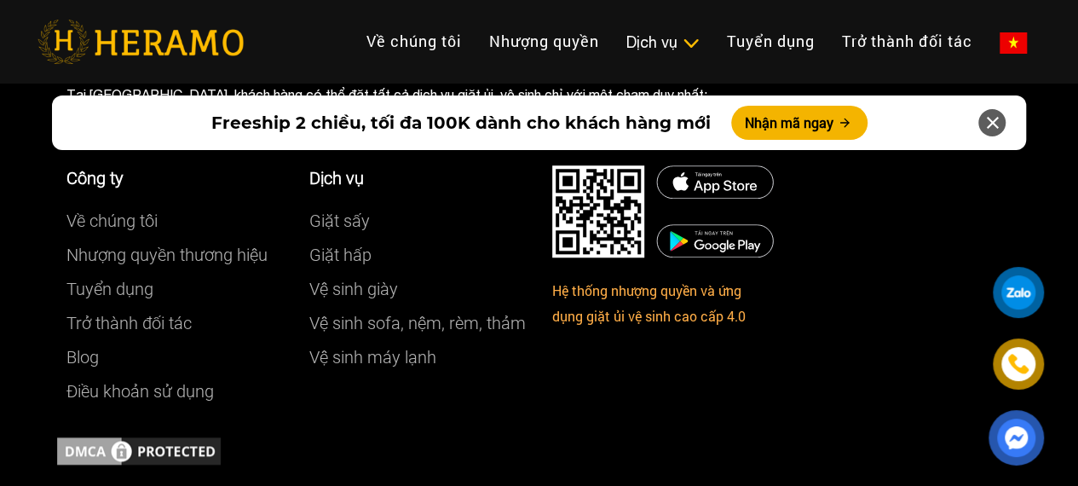
scroll to position [10342, 0]
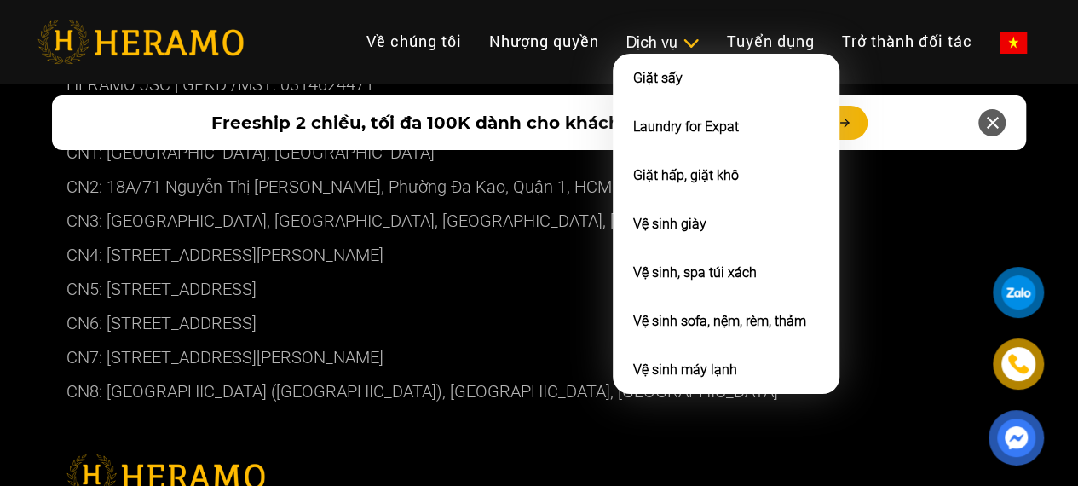
scroll to position [9660, 0]
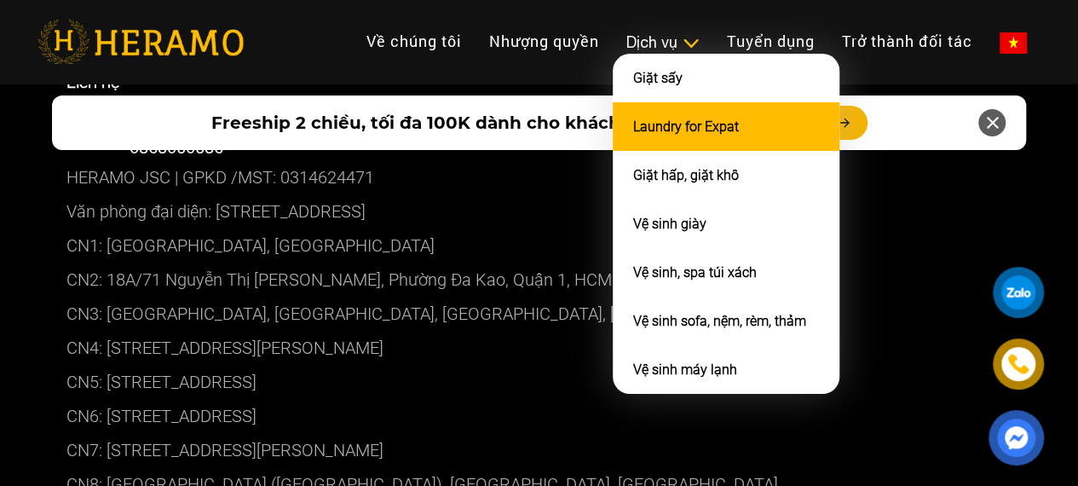
click at [633, 135] on link "Laundry for Expat" at bounding box center [686, 126] width 106 height 16
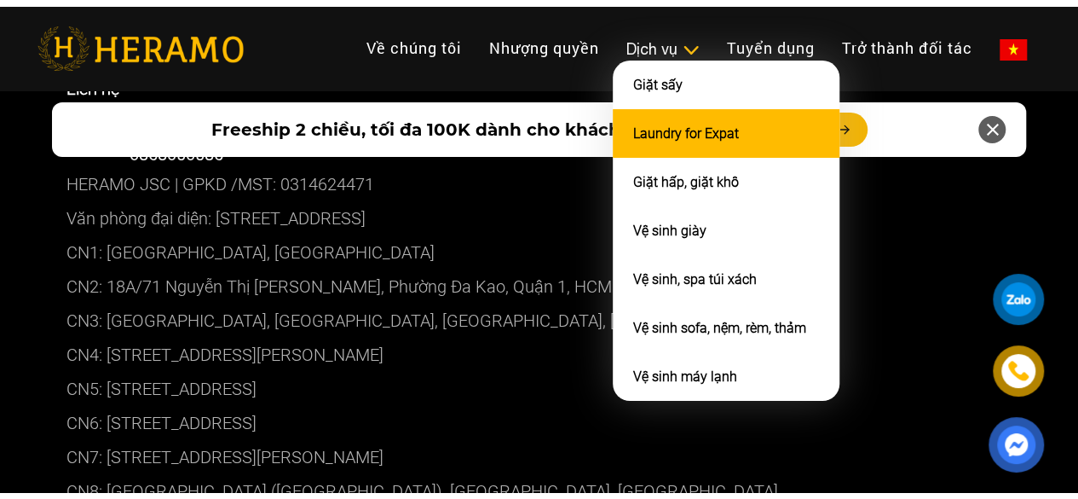
scroll to position [7024, 0]
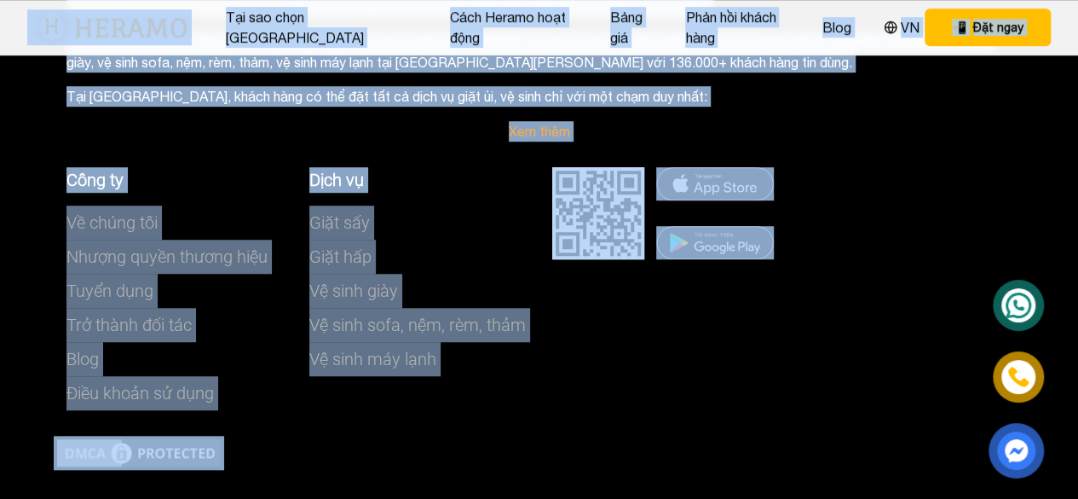
click at [533, 323] on div "Công ty Về chúng tôi Nhượng quyền thương hiệu Tuyển dụng Trở thành đối tác Blog…" at bounding box center [297, 288] width 486 height 294
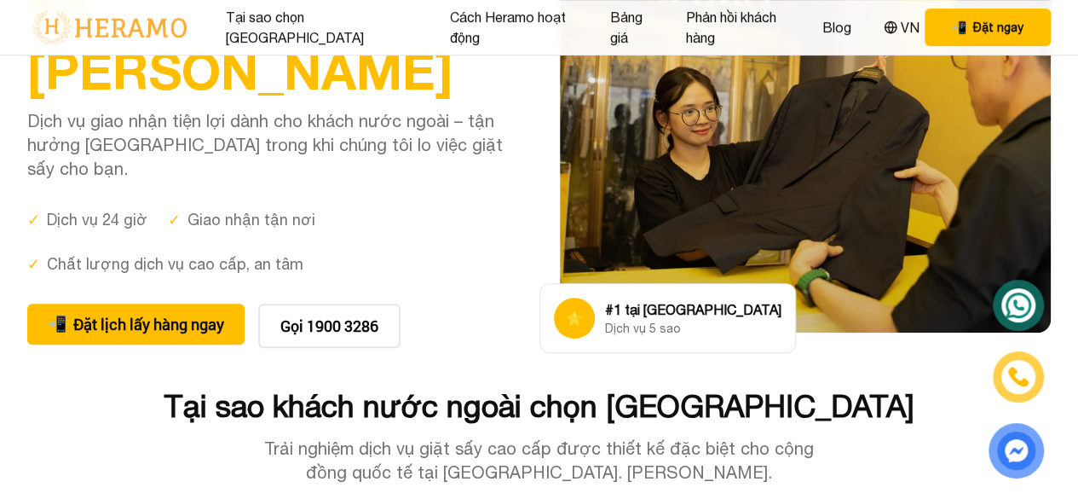
scroll to position [0, 0]
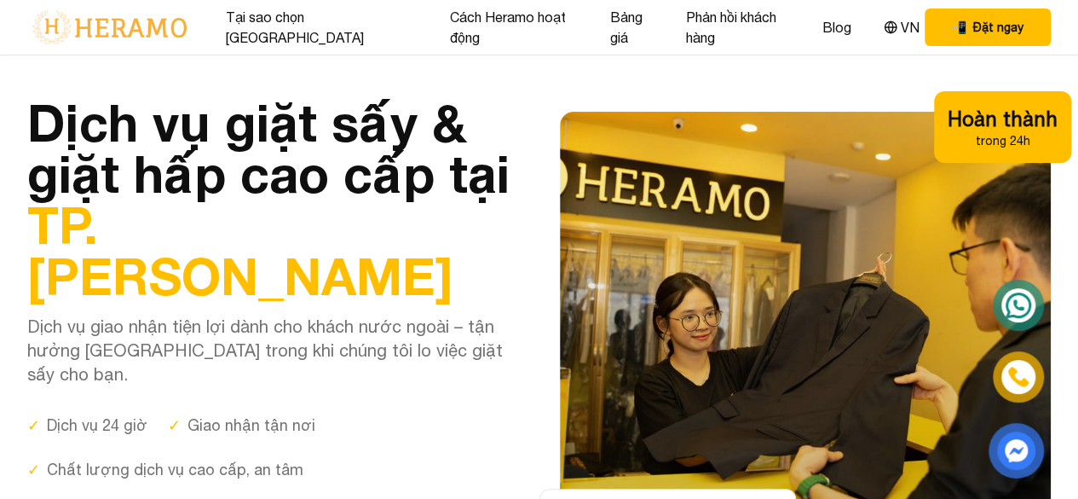
click at [274, 153] on h1 "Dịch vụ giặt sấy & giặt hấp cao cấp tại [GEOGRAPHIC_DATA]. [PERSON_NAME]" at bounding box center [273, 198] width 492 height 205
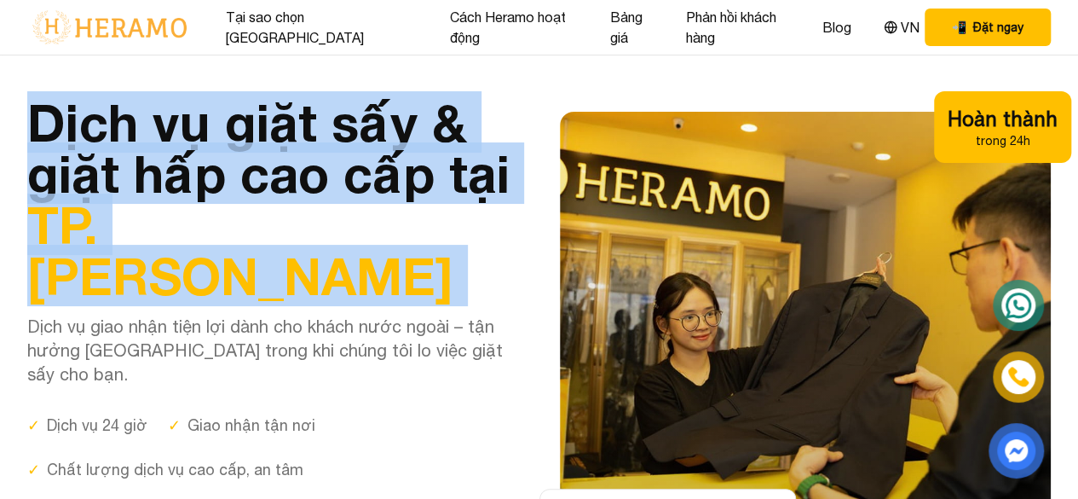
click at [274, 153] on h1 "Dịch vụ giặt sấy & giặt hấp cao cấp tại [GEOGRAPHIC_DATA]. [PERSON_NAME]" at bounding box center [273, 198] width 492 height 205
click at [408, 182] on h1 "Dịch vụ giặt sấy & giặt hấp cao cấp tại [GEOGRAPHIC_DATA]. [PERSON_NAME]" at bounding box center [273, 198] width 492 height 205
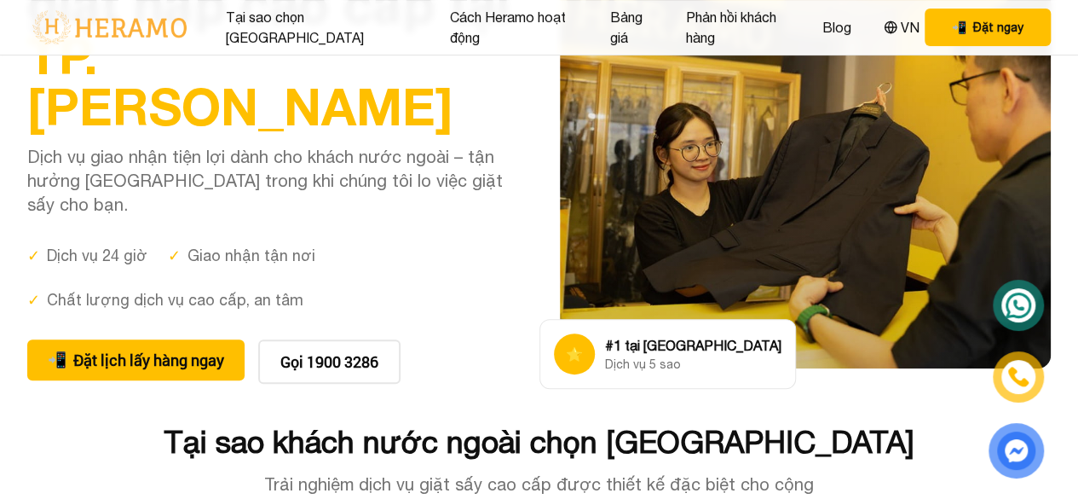
scroll to position [170, 0]
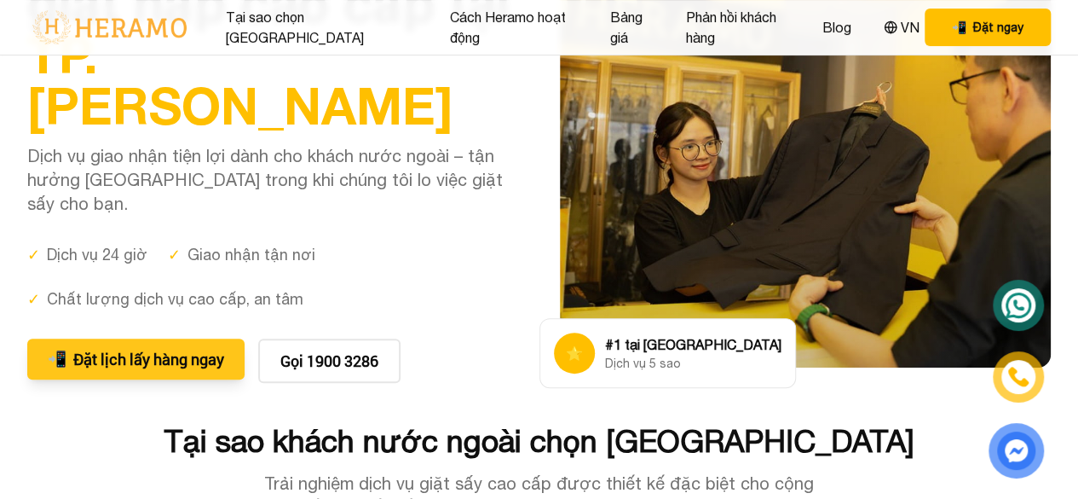
click at [156, 338] on button "📲 Đặt lịch lấy hàng ngay" at bounding box center [135, 358] width 217 height 41
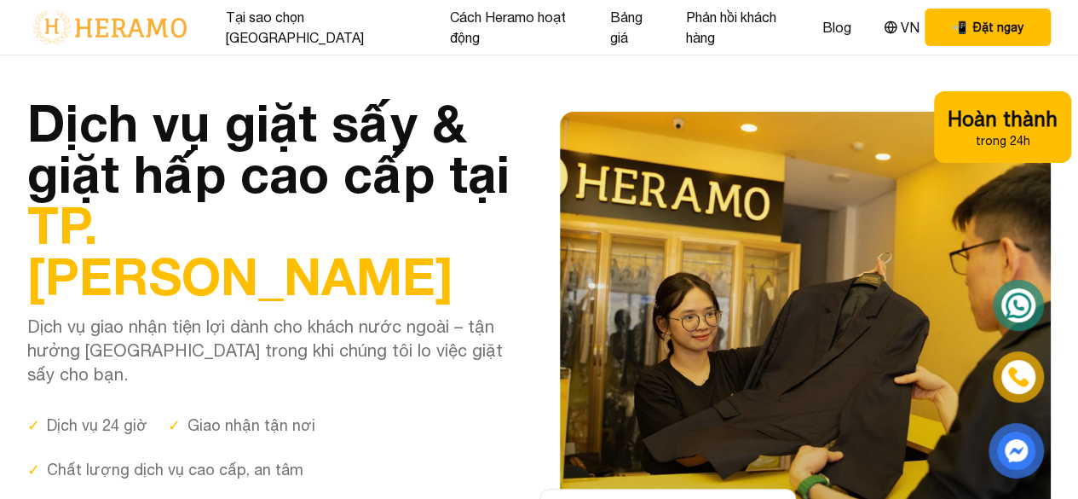
scroll to position [85, 0]
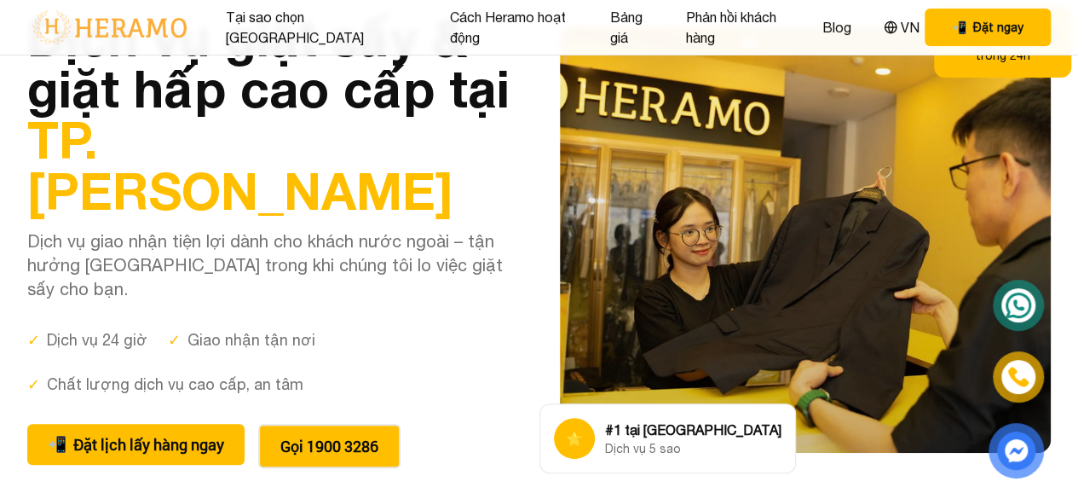
click at [349, 424] on button "Gọi 1900 3286" at bounding box center [329, 446] width 142 height 44
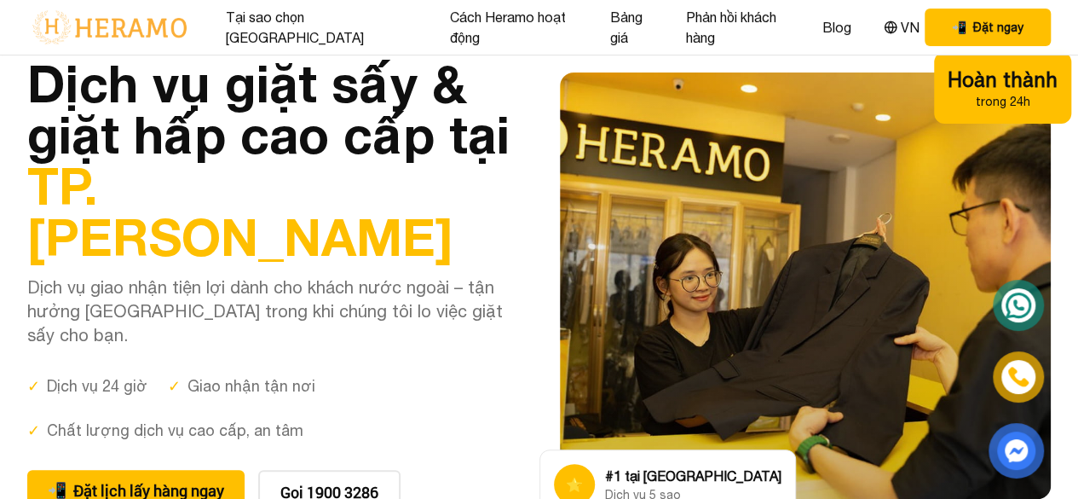
scroll to position [0, 0]
